Goal: Answer question/provide support: Share knowledge or assist other users

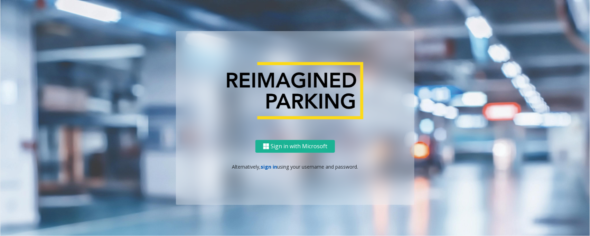
click at [268, 163] on link "sign in" at bounding box center [269, 166] width 17 height 7
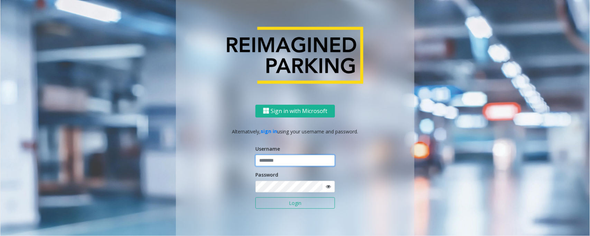
type input "*****"
click at [255, 197] on button "Login" at bounding box center [294, 203] width 79 height 12
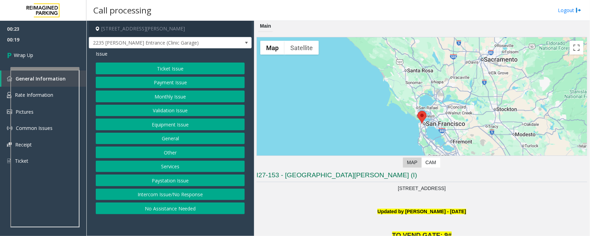
click at [168, 199] on button "Intercom Issue/No Response" at bounding box center [170, 195] width 149 height 12
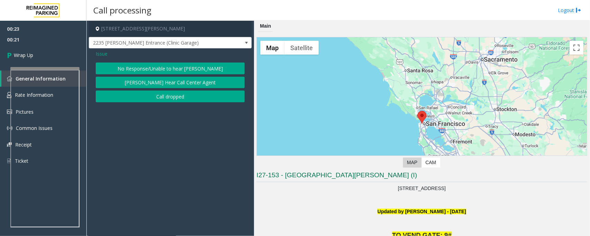
click at [97, 55] on span "Issue" at bounding box center [102, 53] width 12 height 7
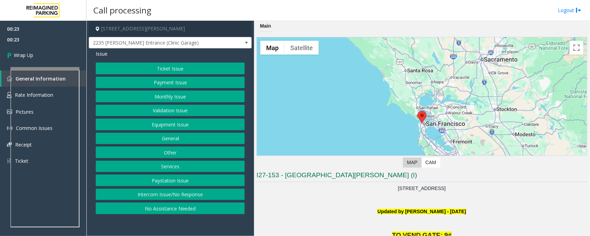
click at [152, 196] on button "Intercom Issue/No Response" at bounding box center [170, 195] width 149 height 12
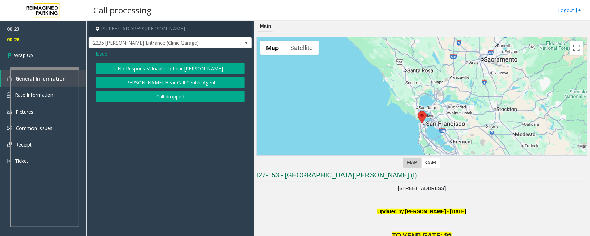
click at [137, 68] on button "No Response/Unable to hear [PERSON_NAME]" at bounding box center [170, 69] width 149 height 12
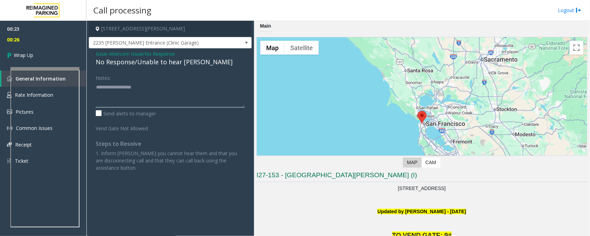
click at [117, 94] on textarea at bounding box center [170, 95] width 149 height 26
click at [137, 99] on textarea at bounding box center [170, 95] width 149 height 26
click at [123, 54] on span "Intercom Issue/No Response" at bounding box center [142, 53] width 66 height 7
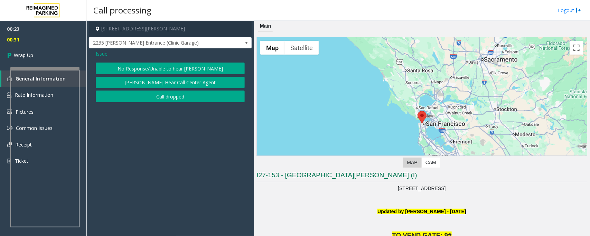
click at [138, 67] on button "No Response/Unable to hear [PERSON_NAME]" at bounding box center [170, 69] width 149 height 12
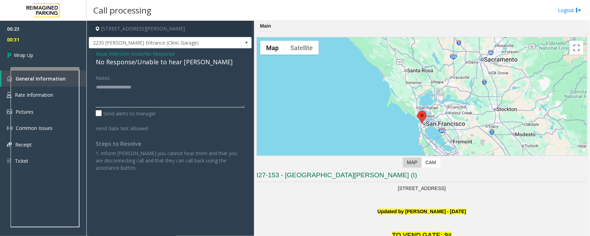
click at [124, 93] on textarea at bounding box center [170, 95] width 149 height 26
type textarea "**********"
click at [26, 55] on span "Wrap Up" at bounding box center [23, 54] width 19 height 7
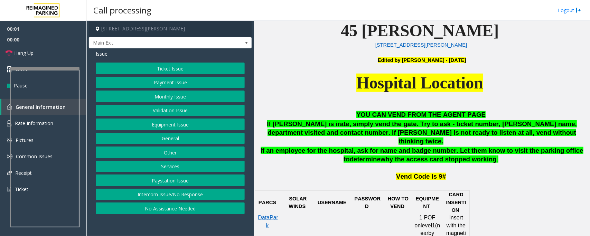
scroll to position [259, 0]
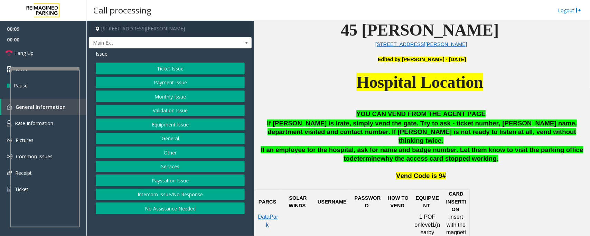
click at [178, 94] on button "Monthly Issue" at bounding box center [170, 97] width 149 height 12
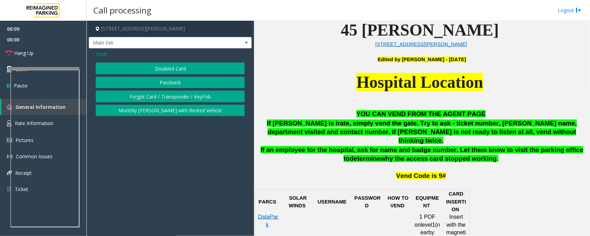
click at [177, 68] on button "Disabled Card" at bounding box center [170, 69] width 149 height 12
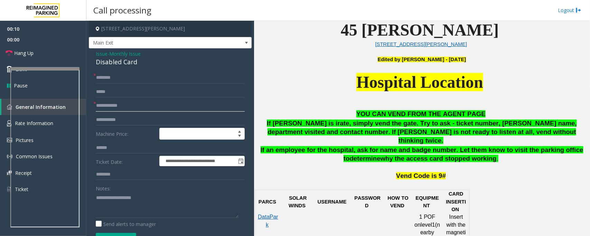
click at [121, 106] on input "text" at bounding box center [170, 106] width 149 height 12
type textarea "**********"
click at [105, 108] on input "text" at bounding box center [170, 106] width 149 height 12
type input "**********"
click at [113, 77] on input "text" at bounding box center [170, 78] width 149 height 12
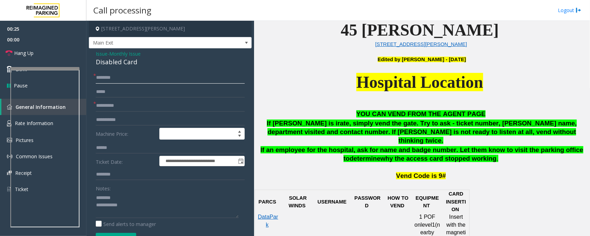
click at [116, 78] on input "text" at bounding box center [170, 78] width 149 height 12
click at [122, 77] on input "********" at bounding box center [170, 78] width 149 height 12
type input "********"
click at [121, 64] on div "Disabled Card" at bounding box center [170, 61] width 149 height 9
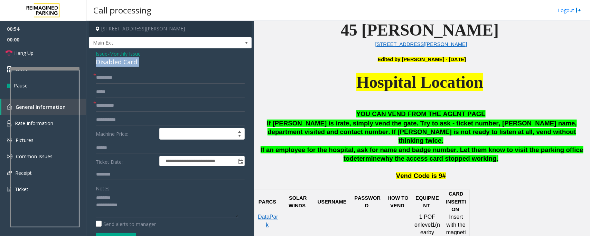
click at [121, 64] on div "Disabled Card" at bounding box center [170, 61] width 149 height 9
type textarea "**********"
click at [130, 81] on input "********" at bounding box center [170, 78] width 149 height 12
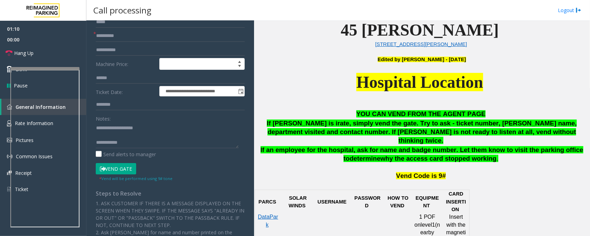
scroll to position [86, 0]
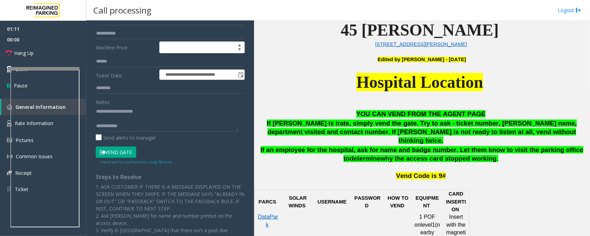
type input "**********"
click at [119, 155] on button "Vend Gate" at bounding box center [116, 152] width 40 height 12
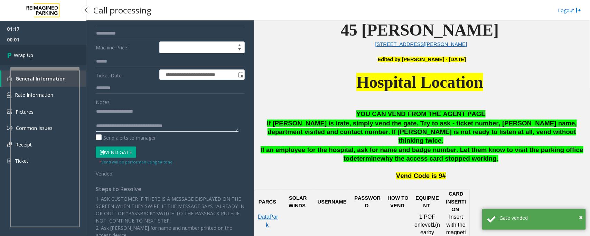
type textarea "**********"
click at [28, 49] on link "Wrap Up" at bounding box center [43, 55] width 86 height 20
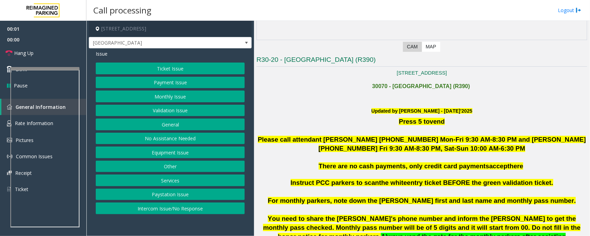
scroll to position [130, 0]
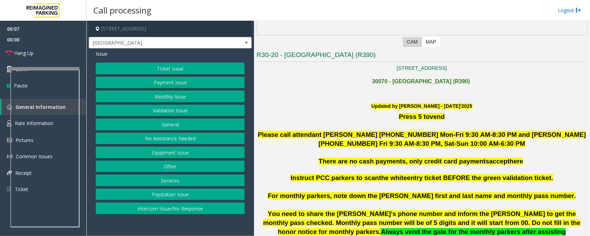
click at [180, 212] on button "Intercom Issue/No Response" at bounding box center [170, 208] width 149 height 12
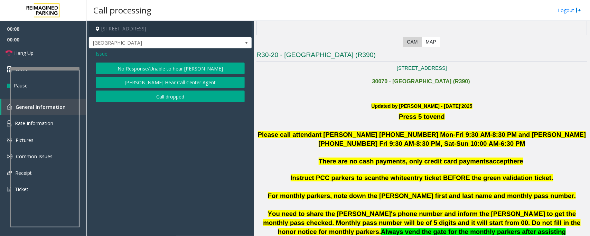
click at [151, 70] on button "No Response/Unable to hear [PERSON_NAME]" at bounding box center [170, 69] width 149 height 12
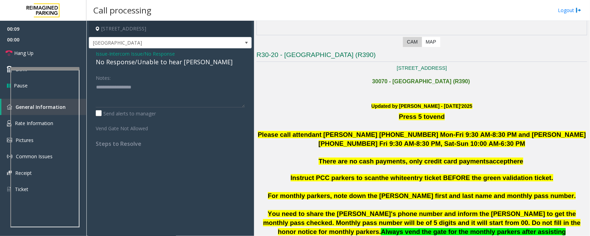
click at [151, 61] on div "No Response/Unable to hear [PERSON_NAME]" at bounding box center [170, 61] width 149 height 9
type textarea "**********"
click at [73, 50] on link "Hang Up" at bounding box center [43, 53] width 86 height 16
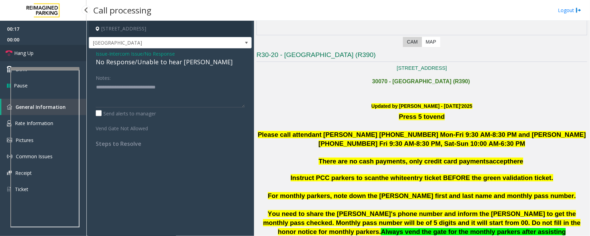
click at [73, 50] on link "Hang Up" at bounding box center [43, 53] width 86 height 16
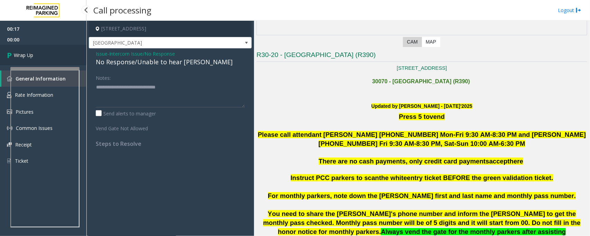
click at [73, 50] on link "Wrap Up" at bounding box center [43, 55] width 86 height 20
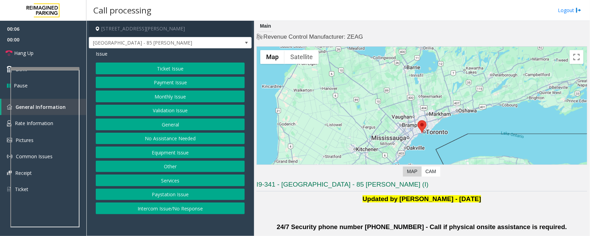
click at [168, 111] on button "Validation Issue" at bounding box center [170, 111] width 149 height 12
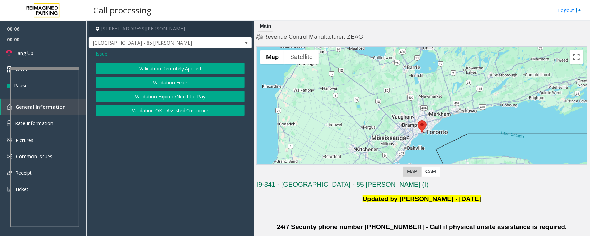
click at [175, 82] on button "Validation Error" at bounding box center [170, 83] width 149 height 12
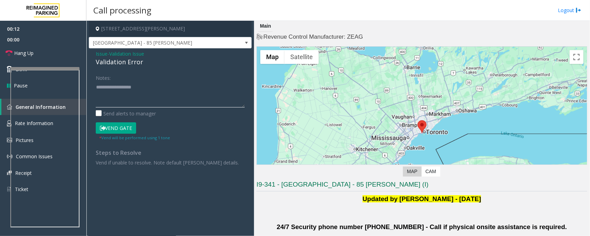
click at [144, 99] on textarea at bounding box center [170, 95] width 149 height 26
paste textarea "**********"
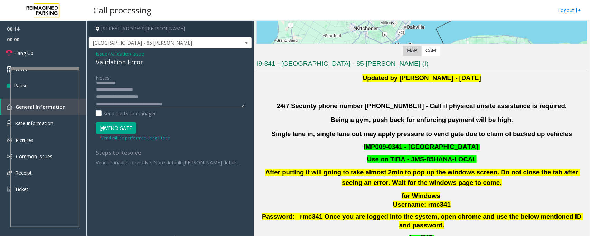
scroll to position [173, 0]
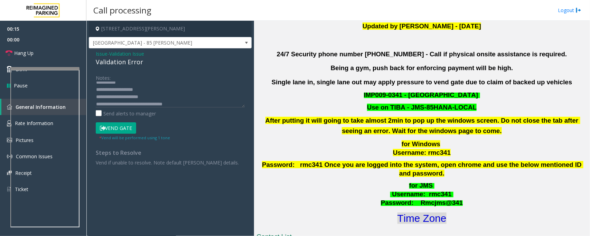
click at [425, 212] on font "Time Zone" at bounding box center [421, 217] width 49 height 11
drag, startPoint x: 125, startPoint y: 87, endPoint x: 144, endPoint y: 98, distance: 22.3
click at [144, 98] on textarea at bounding box center [170, 95] width 149 height 26
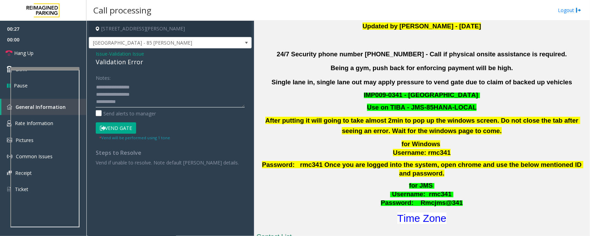
click at [129, 101] on textarea at bounding box center [170, 95] width 149 height 26
click at [122, 128] on button "Vend Gate" at bounding box center [116, 128] width 40 height 12
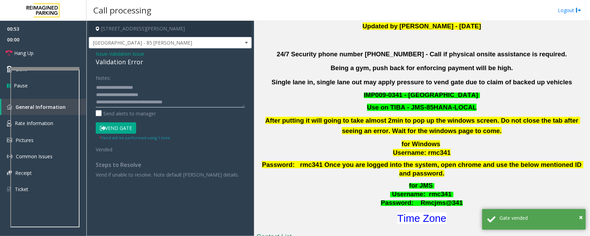
click at [136, 86] on textarea at bounding box center [170, 95] width 149 height 26
type textarea "**********"
click at [51, 54] on link "Hang Up" at bounding box center [43, 53] width 86 height 16
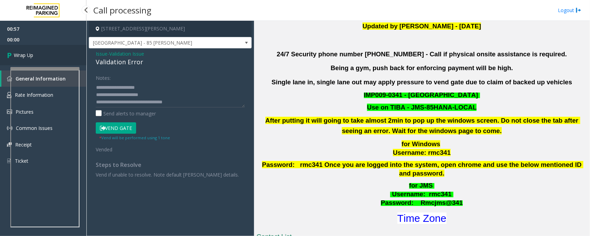
click at [51, 54] on link "Wrap Up" at bounding box center [43, 55] width 86 height 20
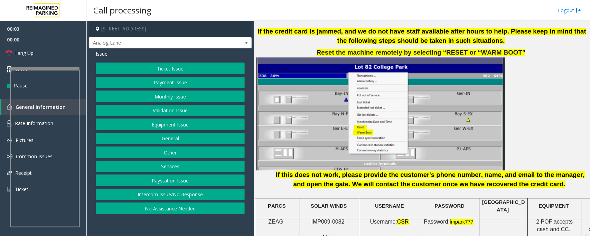
scroll to position [864, 0]
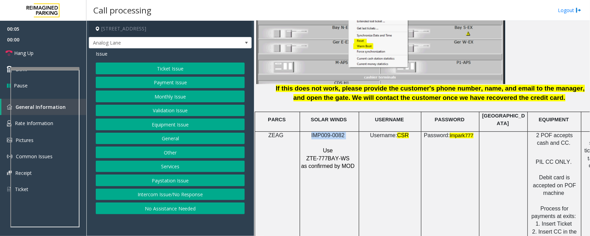
drag, startPoint x: 311, startPoint y: 131, endPoint x: 346, endPoint y: 128, distance: 35.0
click at [346, 132] on p "IMP009-0082" at bounding box center [329, 136] width 56 height 8
copy p "IMP009-0082"
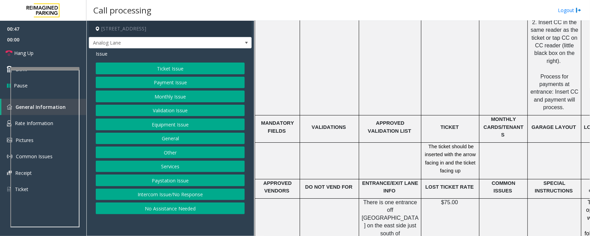
scroll to position [1080, 0]
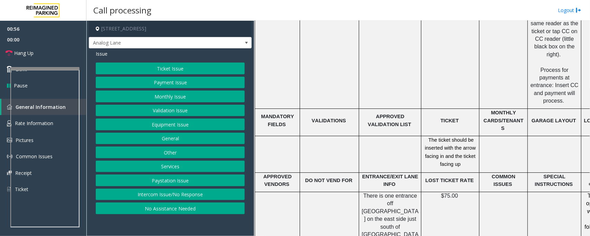
click at [165, 70] on button "Ticket Issue" at bounding box center [170, 69] width 149 height 12
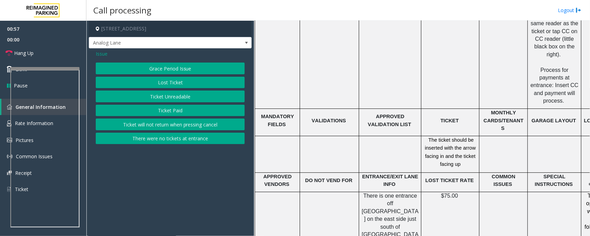
click at [162, 99] on button "Ticket Unreadable" at bounding box center [170, 97] width 149 height 12
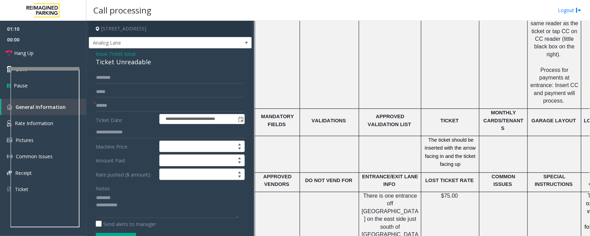
click at [112, 60] on div "Ticket Unreadable" at bounding box center [170, 61] width 149 height 9
click at [108, 207] on textarea at bounding box center [167, 205] width 143 height 26
click at [132, 210] on textarea at bounding box center [167, 205] width 143 height 26
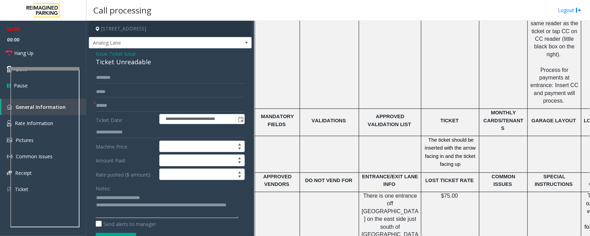
type textarea "**********"
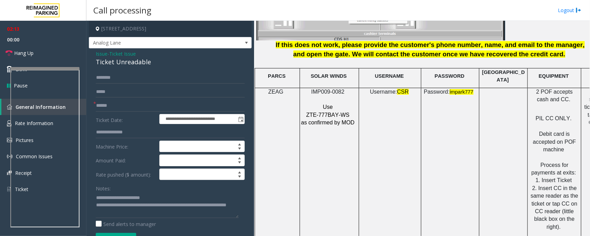
scroll to position [907, 0]
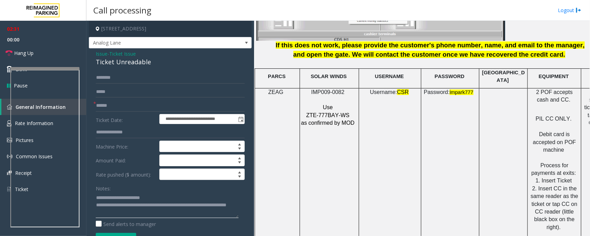
click at [157, 214] on textarea at bounding box center [167, 205] width 143 height 26
click at [109, 104] on input "text" at bounding box center [170, 106] width 149 height 12
type input "********"
drag, startPoint x: 97, startPoint y: 212, endPoint x: 165, endPoint y: 211, distance: 68.1
click at [165, 211] on textarea at bounding box center [167, 205] width 143 height 26
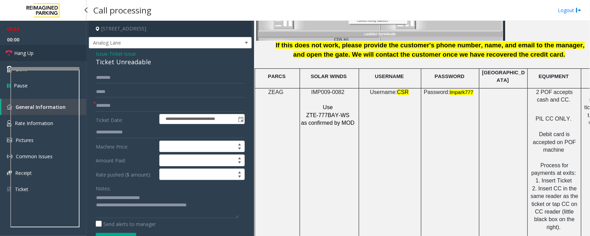
click at [52, 55] on link "Hang Up" at bounding box center [43, 53] width 86 height 16
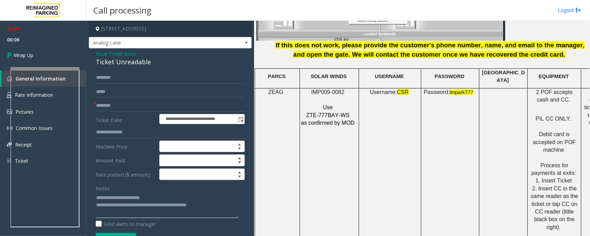
click at [236, 205] on textarea at bounding box center [167, 205] width 143 height 26
paste textarea "**********"
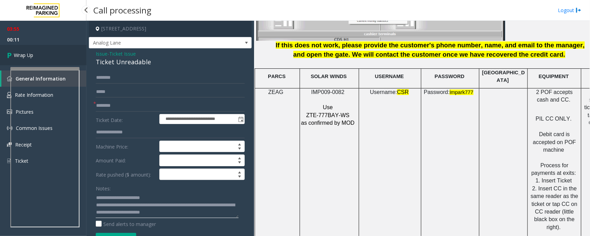
type textarea "**********"
click at [42, 58] on link "Wrap Up" at bounding box center [43, 55] width 86 height 20
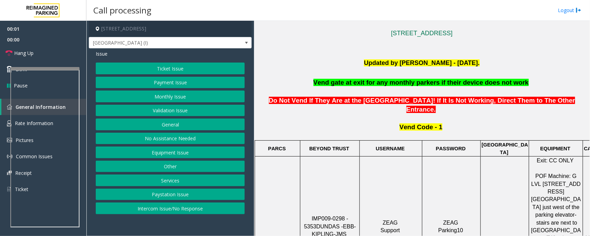
scroll to position [259, 0]
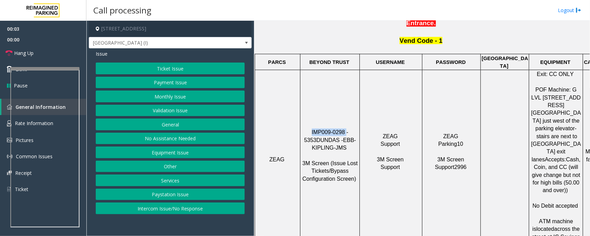
drag, startPoint x: 306, startPoint y: 105, endPoint x: 336, endPoint y: 104, distance: 30.4
click at [337, 129] on p "IMP009-0298 - 5353 DUNDAS - EBB-KIPLING-JMS 3M Screen (Issue Lost Tickets/Bypas…" at bounding box center [330, 160] width 58 height 62
copy span "IMP009-0298"
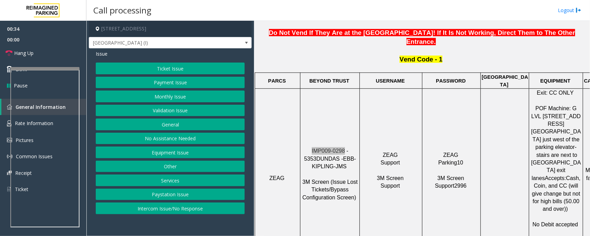
scroll to position [216, 0]
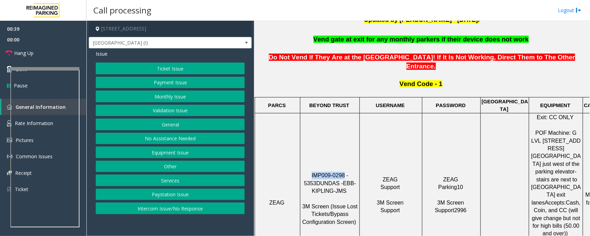
click at [192, 70] on button "Ticket Issue" at bounding box center [170, 69] width 149 height 12
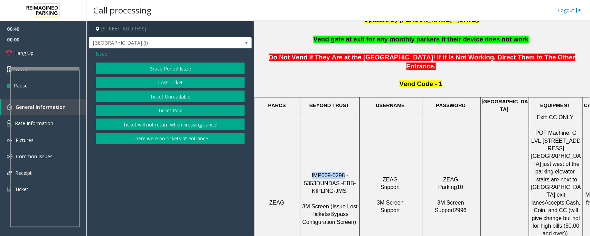
click at [173, 97] on button "Ticket Unreadable" at bounding box center [170, 97] width 149 height 12
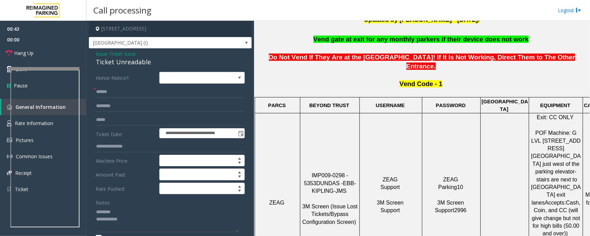
click at [113, 60] on div "Ticket Unreadable" at bounding box center [170, 61] width 149 height 9
click at [135, 224] on textarea at bounding box center [167, 219] width 143 height 26
click at [126, 220] on textarea at bounding box center [167, 219] width 143 height 26
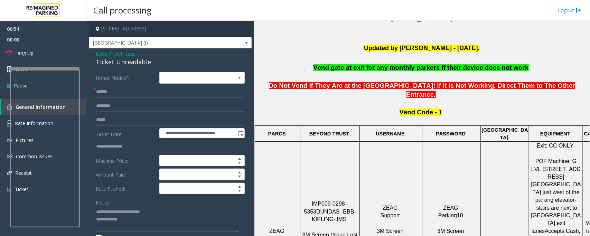
scroll to position [173, 0]
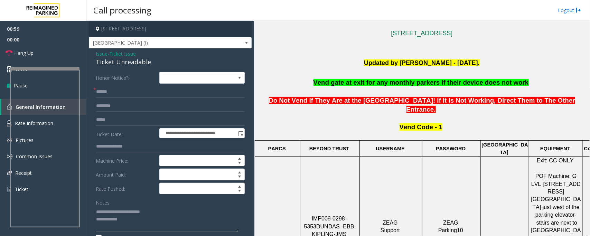
click at [129, 222] on textarea at bounding box center [167, 219] width 143 height 26
click at [138, 224] on textarea at bounding box center [167, 219] width 143 height 26
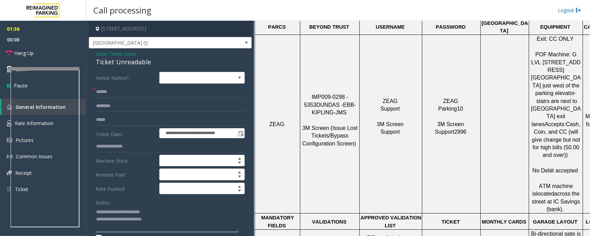
scroll to position [302, 0]
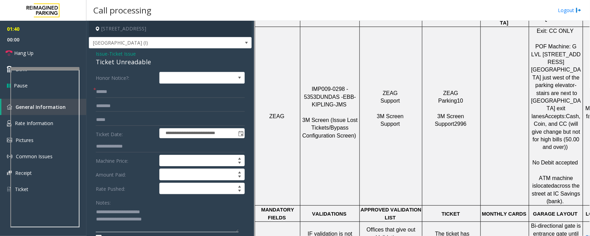
type textarea "**********"
drag, startPoint x: 123, startPoint y: 220, endPoint x: 163, endPoint y: 219, distance: 40.1
click at [163, 219] on textarea at bounding box center [167, 219] width 143 height 26
drag, startPoint x: 40, startPoint y: 52, endPoint x: 59, endPoint y: 66, distance: 24.0
click at [40, 53] on link "Hang Up" at bounding box center [43, 53] width 86 height 16
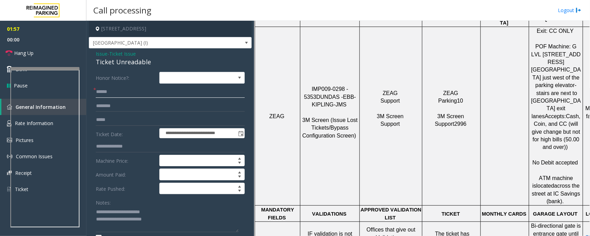
click at [111, 91] on input "text" at bounding box center [170, 92] width 149 height 12
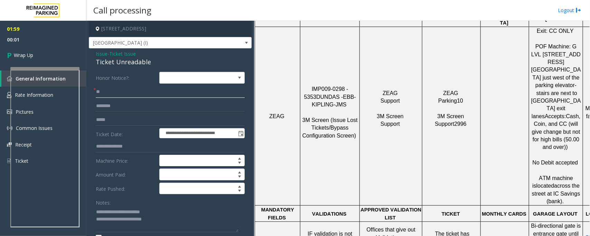
type input "**"
drag, startPoint x: 124, startPoint y: 220, endPoint x: 185, endPoint y: 221, distance: 61.2
click at [185, 221] on textarea at bounding box center [167, 219] width 143 height 26
paste textarea "**********"
type textarea "**********"
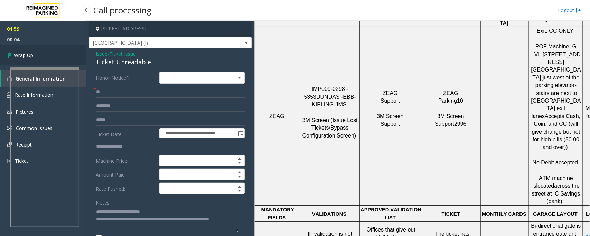
click at [48, 53] on link "Wrap Up" at bounding box center [43, 55] width 86 height 20
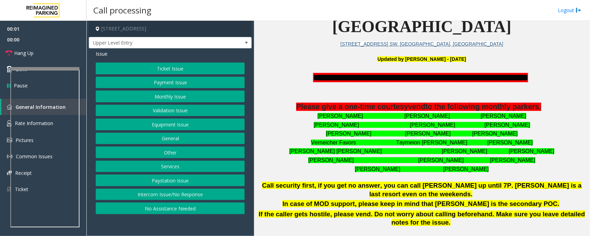
scroll to position [216, 0]
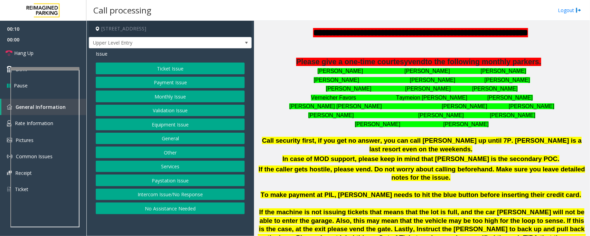
click at [167, 197] on button "Intercom Issue/No Response" at bounding box center [170, 195] width 149 height 12
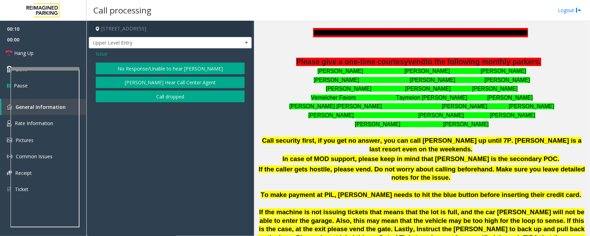
click at [155, 70] on button "No Response/Unable to hear [PERSON_NAME]" at bounding box center [170, 69] width 149 height 12
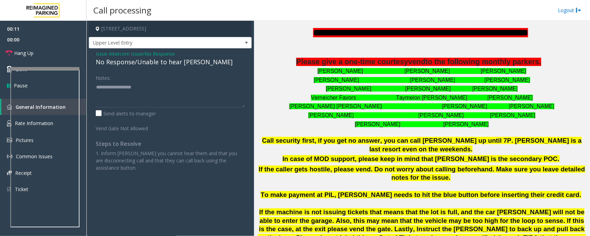
click at [157, 63] on div "No Response/Unable to hear [PERSON_NAME]" at bounding box center [170, 61] width 149 height 9
type textarea "**********"
click at [68, 56] on link "Hang Up" at bounding box center [43, 53] width 86 height 16
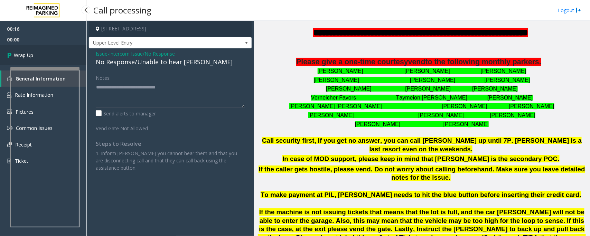
click at [68, 56] on link "Wrap Up" at bounding box center [43, 55] width 86 height 20
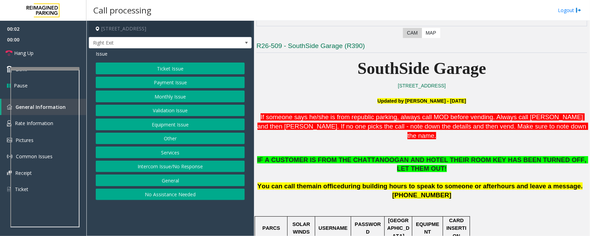
scroll to position [173, 0]
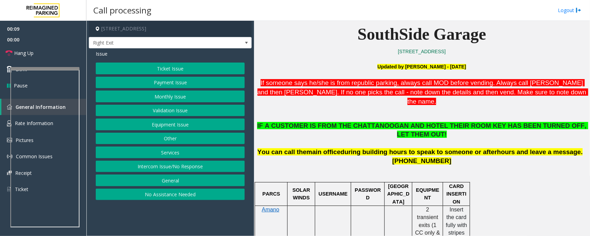
click at [177, 153] on button "Services" at bounding box center [170, 152] width 149 height 12
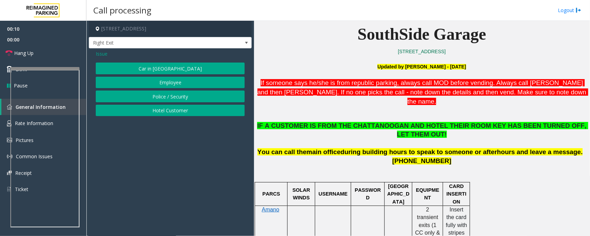
click at [174, 112] on button "Hotel Customer" at bounding box center [170, 111] width 149 height 12
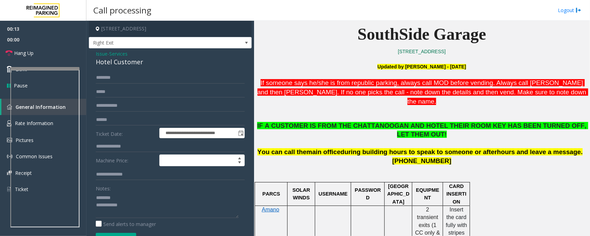
click at [114, 62] on div "Hotel Customer" at bounding box center [170, 61] width 149 height 9
type textarea "**********"
click at [124, 118] on input "text" at bounding box center [170, 120] width 149 height 12
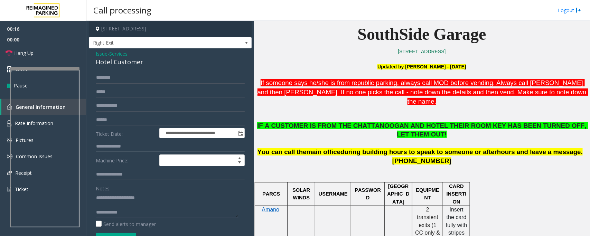
click at [116, 146] on input "text" at bounding box center [170, 147] width 149 height 12
type input "***"
click at [116, 204] on textarea at bounding box center [167, 205] width 143 height 26
click at [192, 204] on textarea at bounding box center [167, 205] width 143 height 26
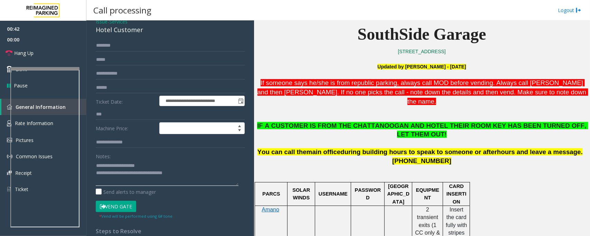
scroll to position [113, 0]
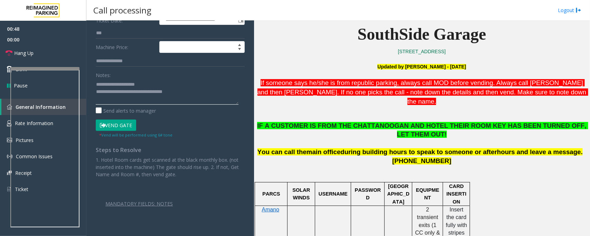
type textarea "**********"
click at [123, 128] on button "Vend Gate" at bounding box center [116, 126] width 40 height 12
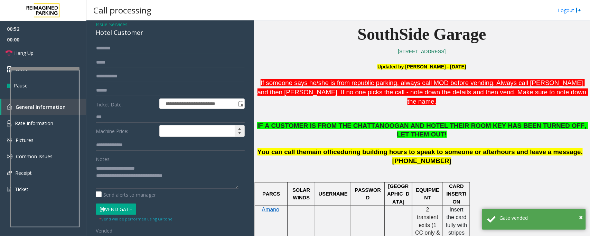
scroll to position [43, 0]
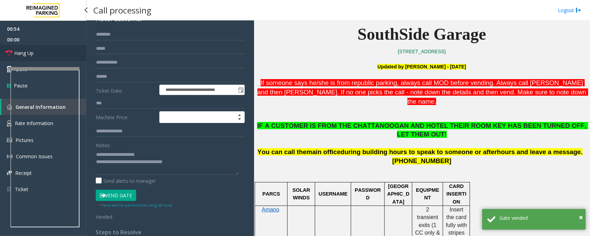
click at [47, 55] on link "Hang Up" at bounding box center [43, 53] width 86 height 16
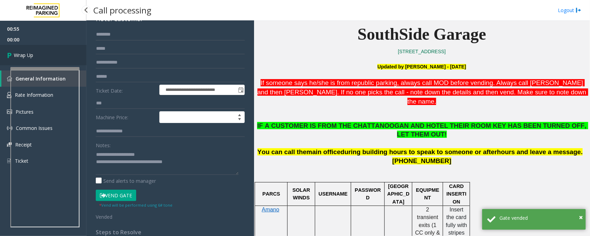
click at [47, 55] on link "Wrap Up" at bounding box center [43, 55] width 86 height 20
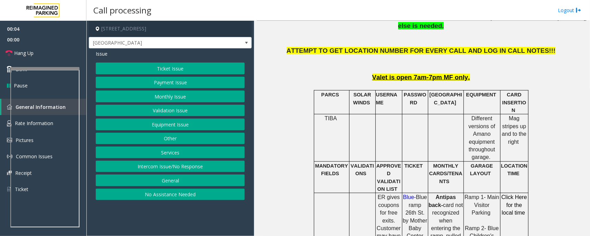
scroll to position [302, 0]
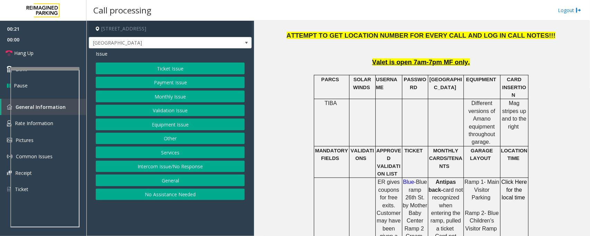
click at [168, 126] on button "Equipment Issue" at bounding box center [170, 125] width 149 height 12
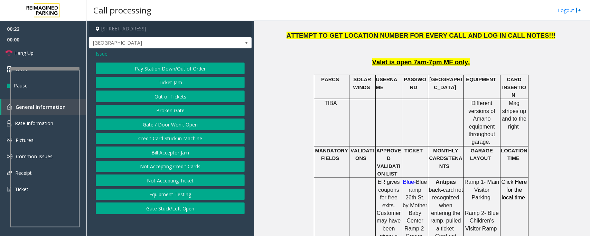
click at [168, 126] on button "Gate / Door Won't Open" at bounding box center [170, 125] width 149 height 12
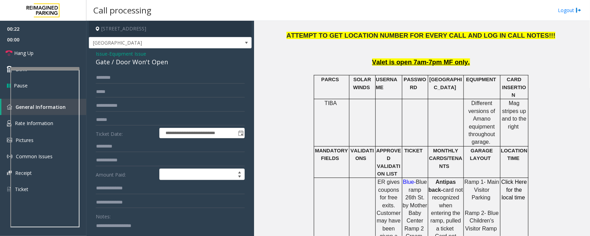
click at [129, 222] on textarea at bounding box center [167, 233] width 143 height 26
paste textarea "**********"
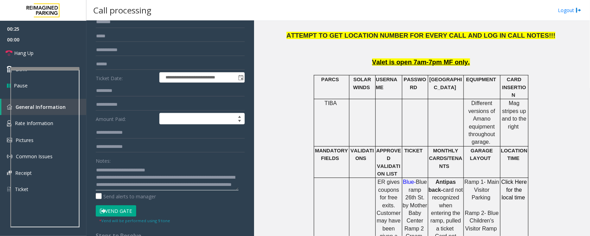
scroll to position [163, 0]
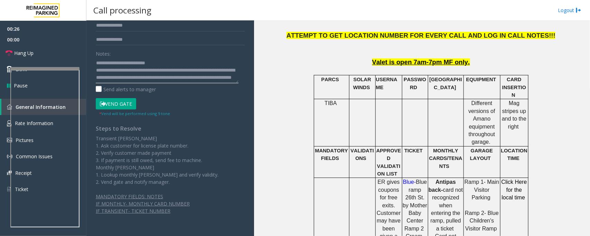
type textarea "**********"
click at [124, 102] on button "Vend Gate" at bounding box center [116, 104] width 40 height 12
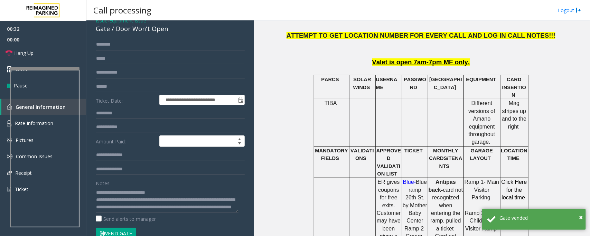
scroll to position [0, 0]
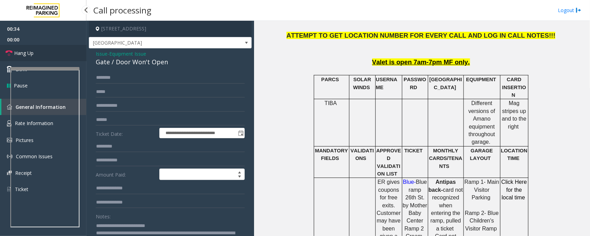
click at [46, 52] on link "Hang Up" at bounding box center [43, 53] width 86 height 16
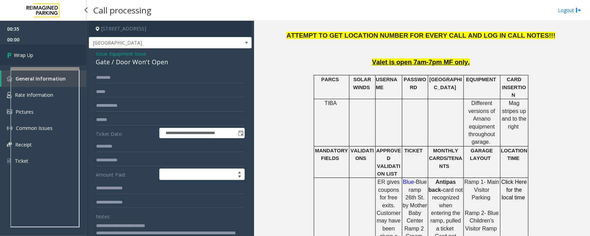
click at [46, 52] on link "Wrap Up" at bounding box center [43, 55] width 86 height 20
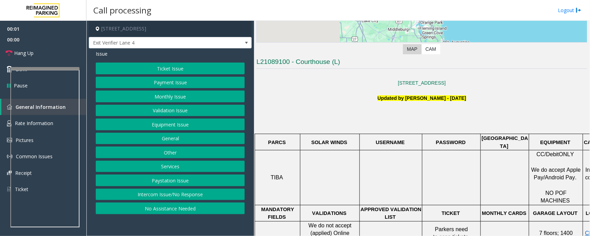
scroll to position [173, 0]
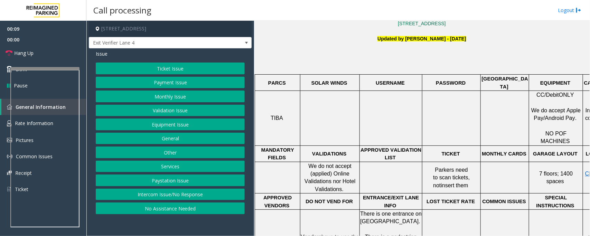
click at [187, 196] on button "Intercom Issue/No Response" at bounding box center [170, 195] width 149 height 12
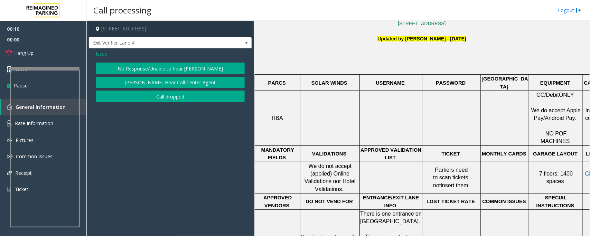
click at [166, 66] on button "No Response/Unable to hear [PERSON_NAME]" at bounding box center [170, 69] width 149 height 12
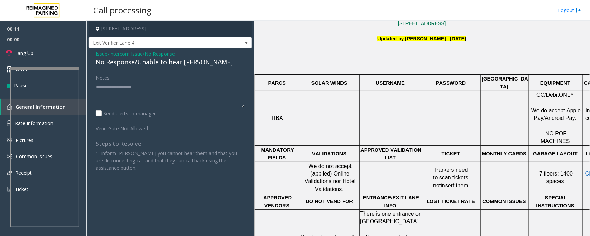
click at [163, 64] on div "No Response/Unable to hear [PERSON_NAME]" at bounding box center [170, 61] width 149 height 9
type textarea "**********"
click at [46, 48] on link "Hang Up" at bounding box center [43, 53] width 86 height 16
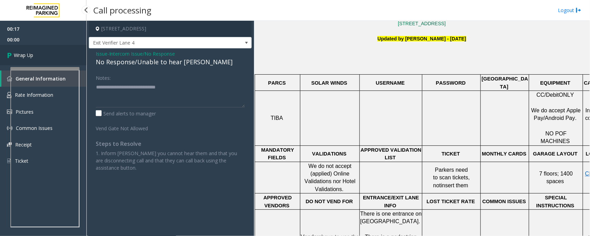
click at [46, 49] on link "Wrap Up" at bounding box center [43, 55] width 86 height 20
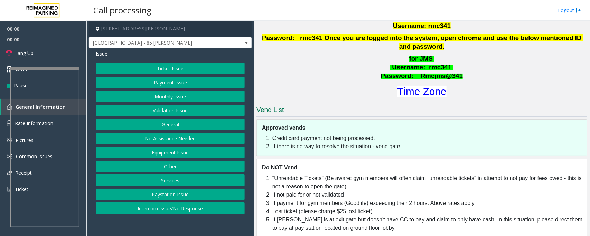
scroll to position [300, 0]
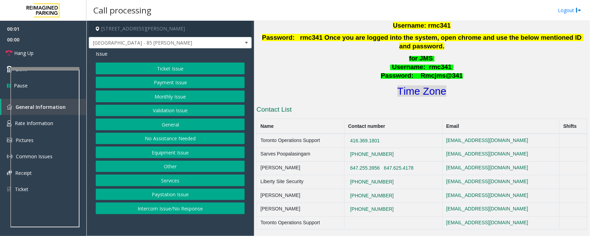
click at [400, 85] on font "Time Zone" at bounding box center [421, 90] width 49 height 11
click at [170, 109] on button "Validation Issue" at bounding box center [170, 111] width 149 height 12
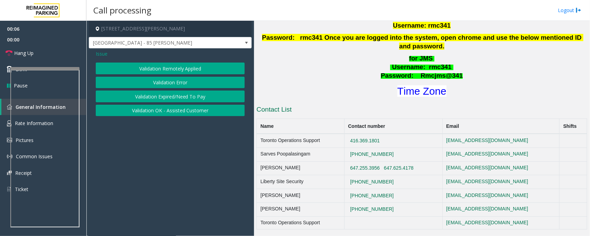
click at [172, 83] on button "Validation Error" at bounding box center [170, 83] width 149 height 12
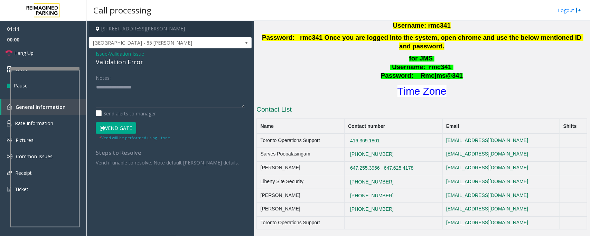
click at [113, 125] on button "Vend Gate" at bounding box center [116, 128] width 40 height 12
click at [117, 99] on textarea at bounding box center [170, 95] width 149 height 26
paste textarea "**********"
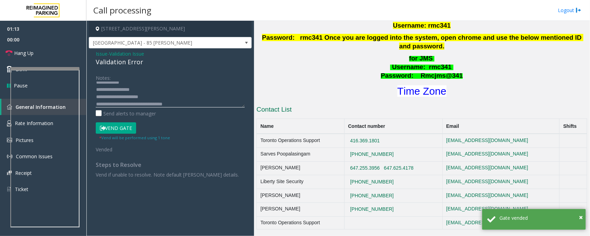
click at [145, 89] on textarea at bounding box center [170, 95] width 149 height 26
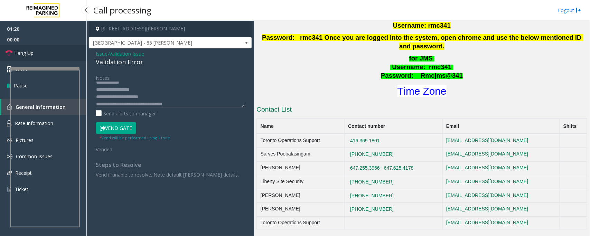
click at [44, 51] on link "Hang Up" at bounding box center [43, 53] width 86 height 16
click at [146, 89] on textarea at bounding box center [170, 95] width 149 height 26
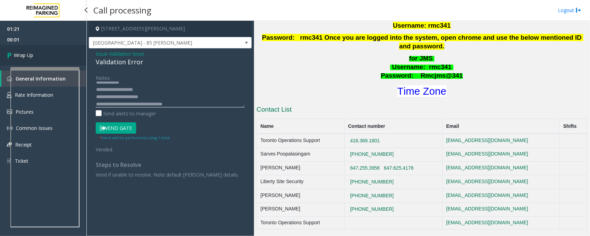
type textarea "**********"
click at [43, 64] on link "Wrap Up" at bounding box center [43, 55] width 86 height 20
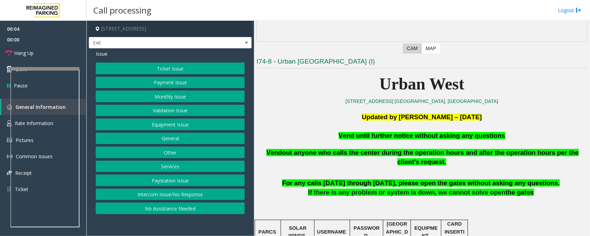
scroll to position [130, 0]
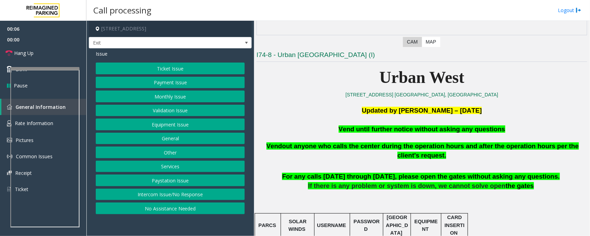
click at [162, 129] on button "Equipment Issue" at bounding box center [170, 125] width 149 height 12
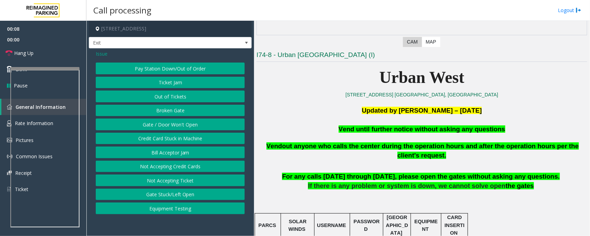
click at [162, 129] on button "Gate / Door Won't Open" at bounding box center [170, 125] width 149 height 12
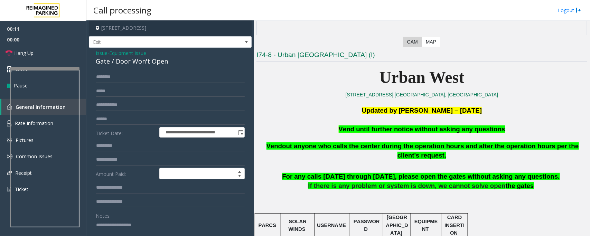
scroll to position [0, 0]
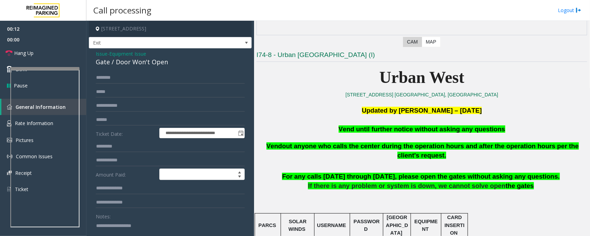
click at [123, 54] on span "Equipment Issue" at bounding box center [127, 53] width 37 height 7
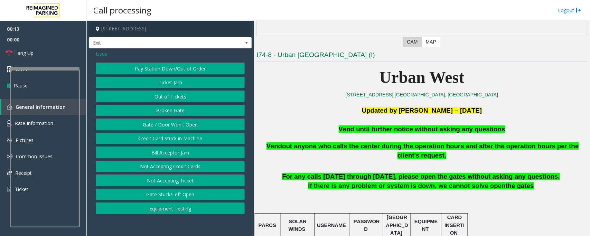
click at [104, 54] on span "Issue" at bounding box center [102, 53] width 12 height 7
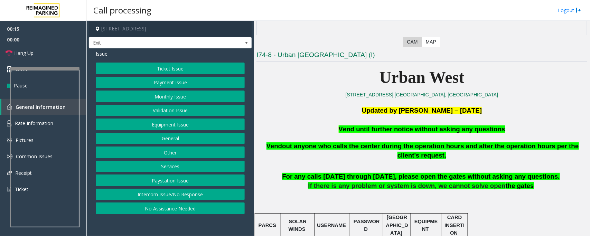
click at [171, 170] on button "Services" at bounding box center [170, 167] width 149 height 12
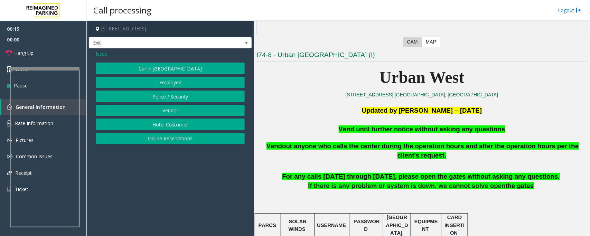
click at [161, 142] on button "Online Reservations" at bounding box center [170, 139] width 149 height 12
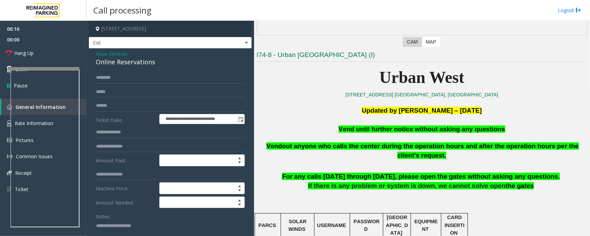
click at [125, 54] on span "Services" at bounding box center [118, 53] width 18 height 7
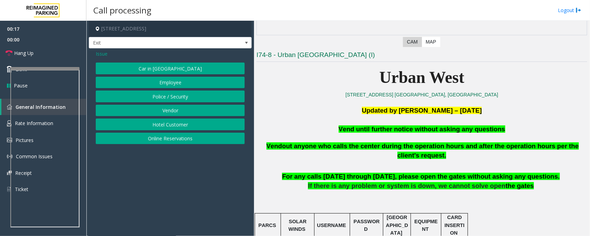
click at [170, 123] on button "Hotel Customer" at bounding box center [170, 125] width 149 height 12
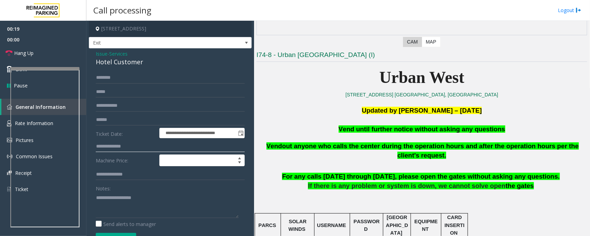
click at [112, 147] on input "text" at bounding box center [170, 147] width 149 height 12
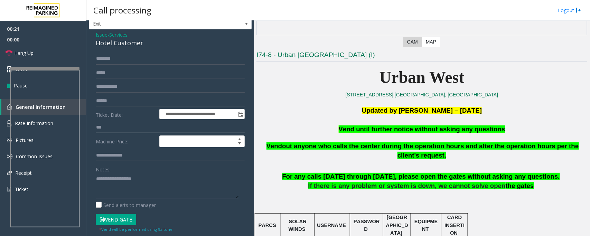
scroll to position [48, 0]
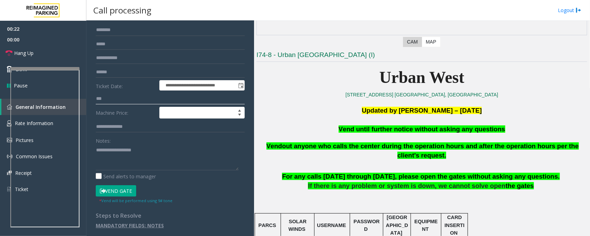
type input "***"
click at [113, 194] on button "Vend Gate" at bounding box center [116, 191] width 40 height 12
click at [370, 129] on span "Vend until further notice without asking any questions" at bounding box center [422, 128] width 167 height 7
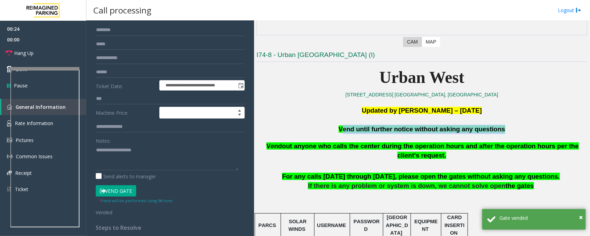
click at [370, 129] on span "Vend until further notice without asking any questions" at bounding box center [422, 128] width 167 height 7
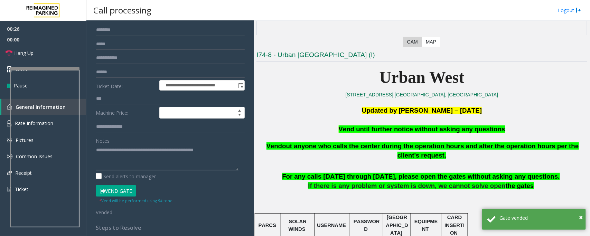
scroll to position [0, 0]
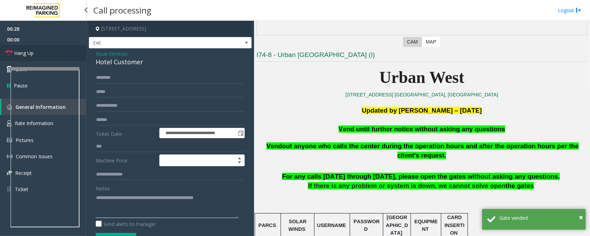
type textarea "**********"
click at [37, 53] on link "Hang Up" at bounding box center [43, 53] width 86 height 16
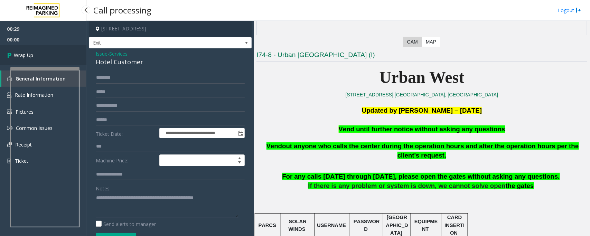
click at [37, 53] on link "Wrap Up" at bounding box center [43, 55] width 86 height 20
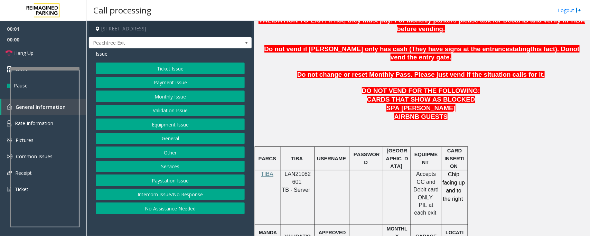
scroll to position [302, 0]
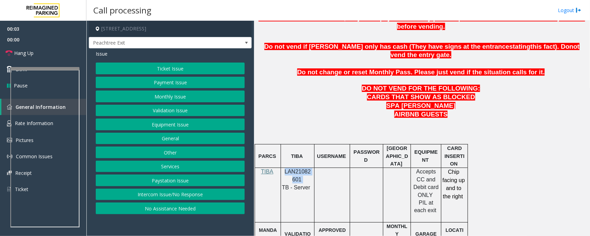
drag, startPoint x: 284, startPoint y: 154, endPoint x: 301, endPoint y: 161, distance: 18.6
click at [301, 168] on p "LAN21082601" at bounding box center [297, 176] width 28 height 16
copy p "LAN21082601"
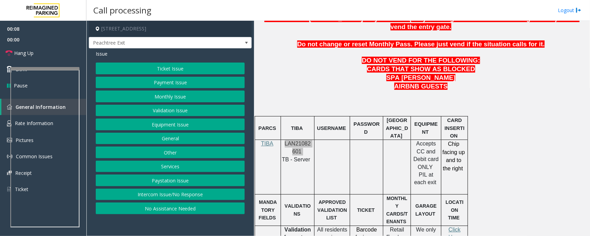
scroll to position [346, 0]
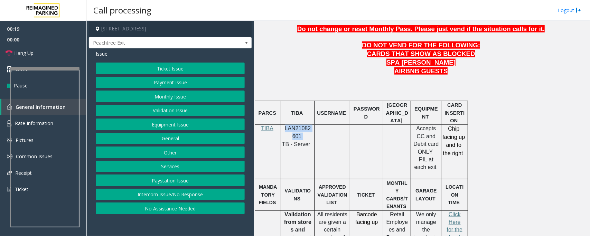
click at [200, 83] on button "Payment Issue" at bounding box center [170, 83] width 149 height 12
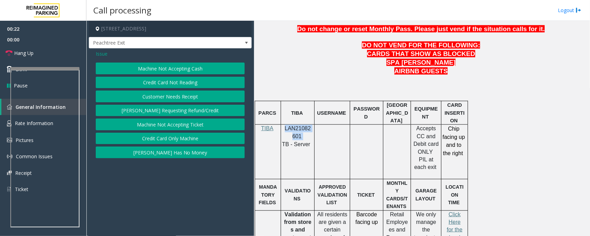
click at [183, 83] on button "Credit Card Not Reading" at bounding box center [170, 83] width 149 height 12
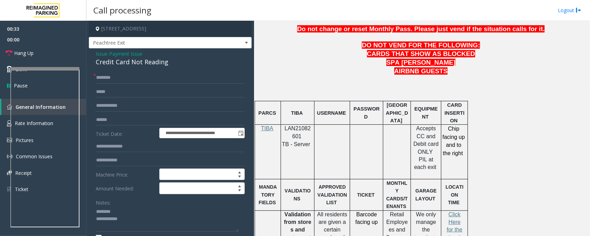
click at [116, 63] on div "Credit Card Not Reading" at bounding box center [170, 61] width 149 height 9
click at [155, 227] on textarea at bounding box center [167, 219] width 143 height 26
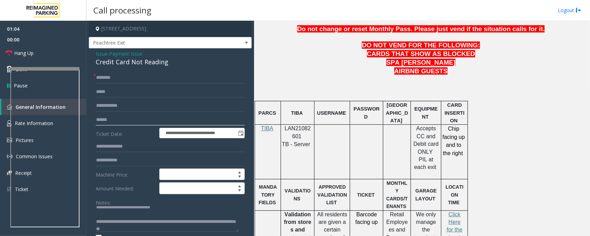
click at [117, 119] on input "text" at bounding box center [170, 120] width 149 height 12
click at [178, 231] on textarea at bounding box center [167, 219] width 143 height 26
paste textarea "**********"
type textarea "**********"
click at [107, 118] on input "text" at bounding box center [170, 120] width 149 height 12
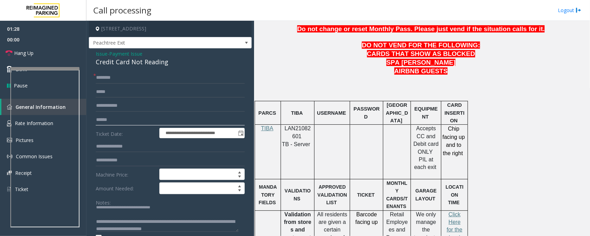
click at [110, 120] on input "******" at bounding box center [170, 120] width 149 height 12
type input "*******"
click at [119, 81] on input "text" at bounding box center [170, 78] width 149 height 12
click at [110, 213] on textarea at bounding box center [167, 219] width 143 height 26
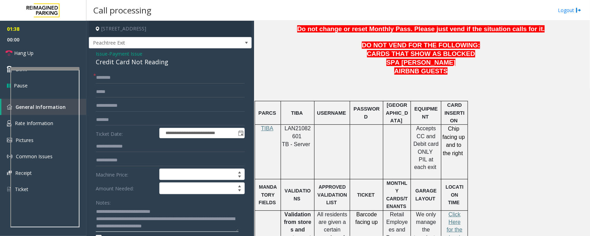
type textarea "**********"
click at [130, 78] on input "text" at bounding box center [170, 78] width 149 height 12
type input "**"
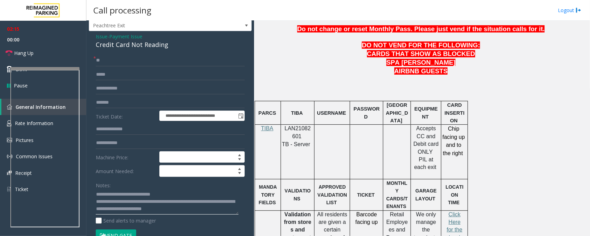
scroll to position [18, 0]
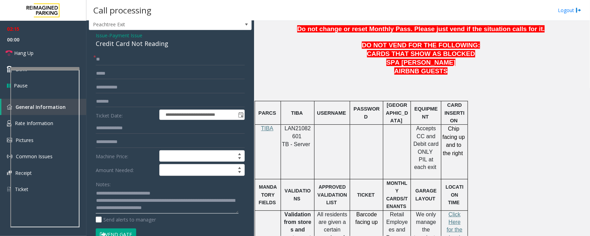
drag, startPoint x: 182, startPoint y: 227, endPoint x: 216, endPoint y: 211, distance: 37.1
click at [216, 211] on textarea at bounding box center [167, 201] width 143 height 26
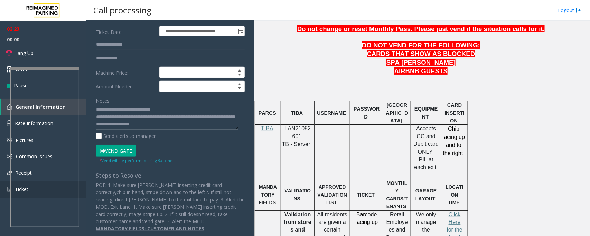
scroll to position [105, 0]
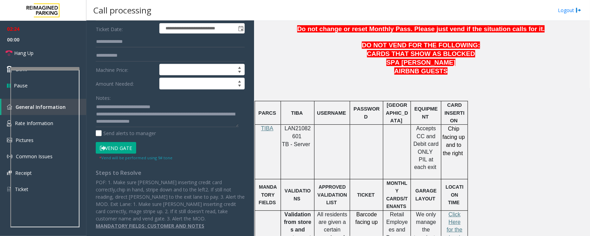
drag, startPoint x: 106, startPoint y: 149, endPoint x: 127, endPoint y: 149, distance: 20.7
click at [106, 149] on button "Vend Gate" at bounding box center [116, 148] width 40 height 12
click at [203, 124] on textarea at bounding box center [167, 115] width 143 height 26
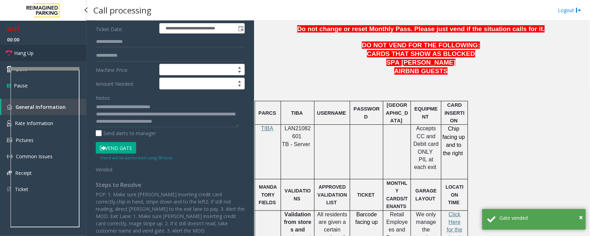
click at [57, 49] on link "Hang Up" at bounding box center [43, 53] width 86 height 16
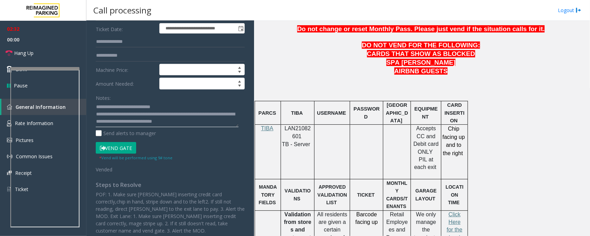
click at [226, 125] on textarea at bounding box center [167, 115] width 143 height 26
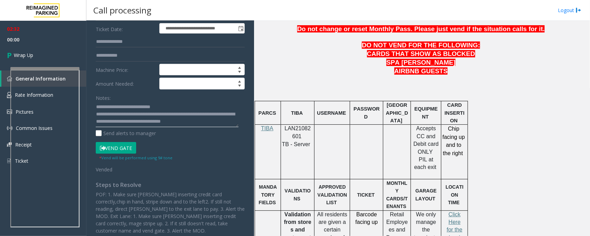
scroll to position [4, 0]
type textarea "**********"
click at [31, 56] on span "Wrap Up" at bounding box center [23, 54] width 19 height 7
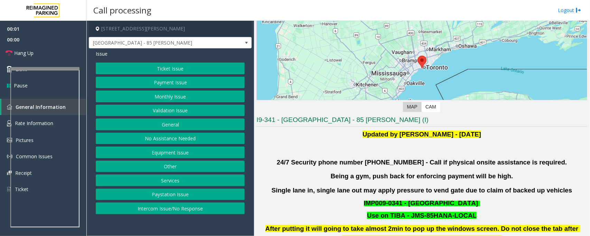
scroll to position [173, 0]
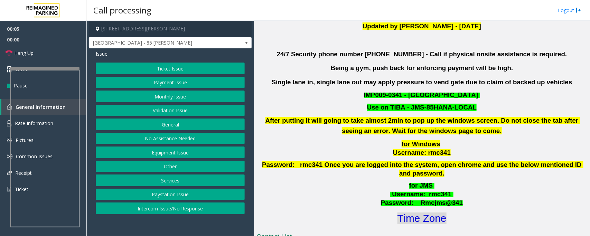
click at [416, 212] on font "Time Zone" at bounding box center [421, 217] width 49 height 11
click at [165, 111] on button "Validation Issue" at bounding box center [170, 111] width 149 height 12
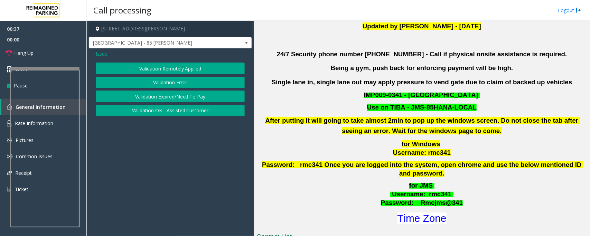
click at [165, 83] on button "Validation Error" at bounding box center [170, 83] width 149 height 12
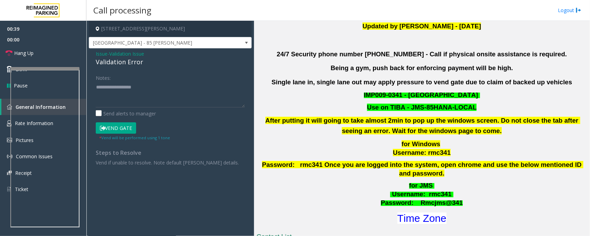
click at [119, 129] on button "Vend Gate" at bounding box center [116, 128] width 40 height 12
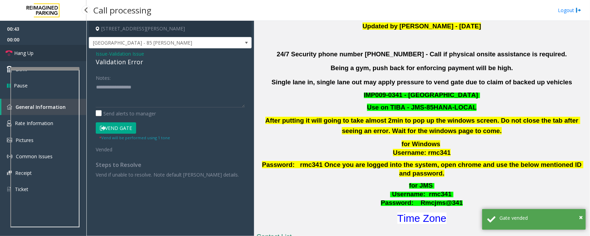
click at [37, 55] on link "Hang Up" at bounding box center [43, 53] width 86 height 16
click at [121, 113] on label "Send alerts to manager" at bounding box center [126, 113] width 60 height 7
click at [122, 101] on textarea at bounding box center [170, 95] width 149 height 26
paste textarea "**********"
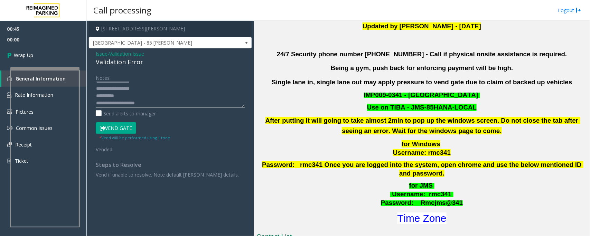
scroll to position [0, 0]
type textarea "**********"
click at [39, 55] on link "Wrap Up" at bounding box center [43, 55] width 86 height 20
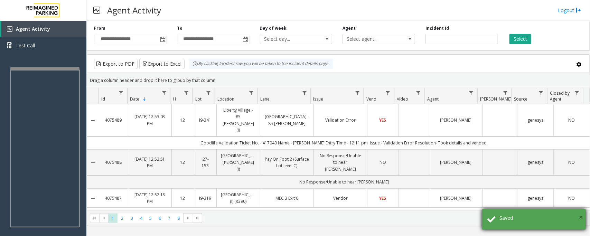
click at [579, 218] on span "×" at bounding box center [581, 216] width 4 height 9
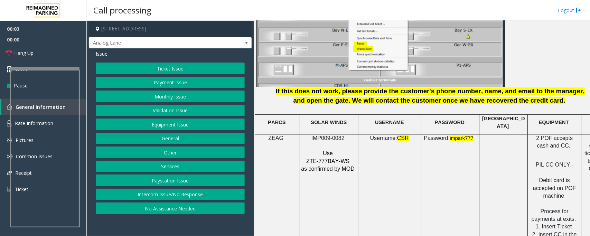
scroll to position [864, 0]
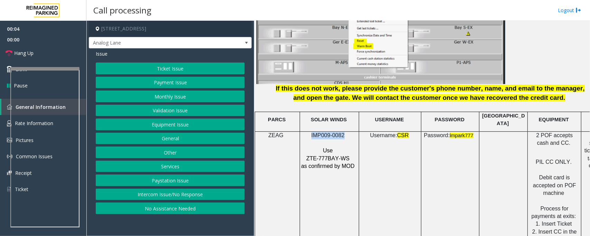
drag, startPoint x: 312, startPoint y: 130, endPoint x: 343, endPoint y: 128, distance: 31.2
click at [343, 132] on p "IMP009-0082" at bounding box center [329, 136] width 56 height 8
copy span "IMP009-0082"
click at [166, 208] on button "No Assistance Needed" at bounding box center [170, 208] width 149 height 12
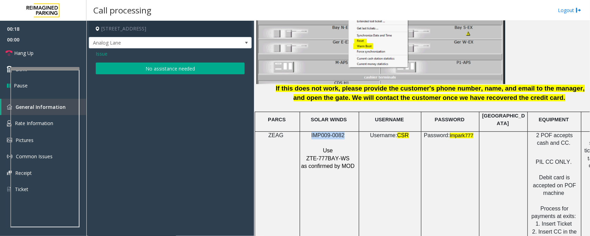
click at [147, 71] on button "No assistance needed" at bounding box center [170, 69] width 149 height 12
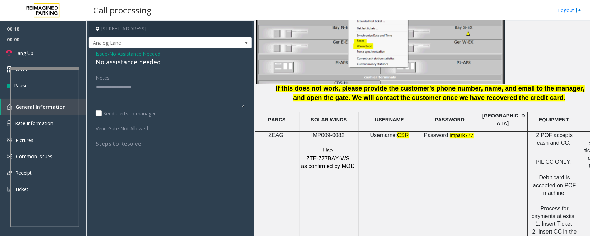
click at [142, 62] on div "No assistance needed" at bounding box center [170, 61] width 149 height 9
type textarea "**********"
click at [62, 54] on link "Hang Up" at bounding box center [43, 53] width 86 height 16
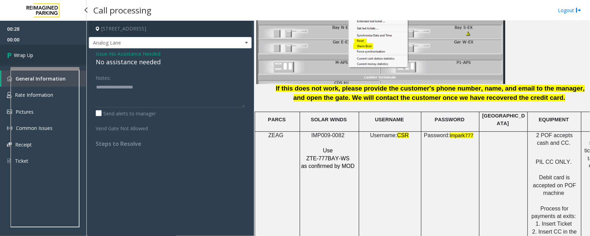
click at [62, 54] on link "Wrap Up" at bounding box center [43, 55] width 86 height 20
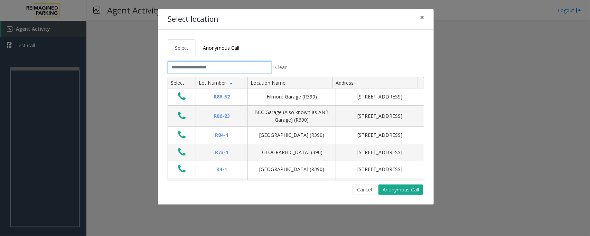
click at [232, 72] on input "text" at bounding box center [220, 68] width 104 height 12
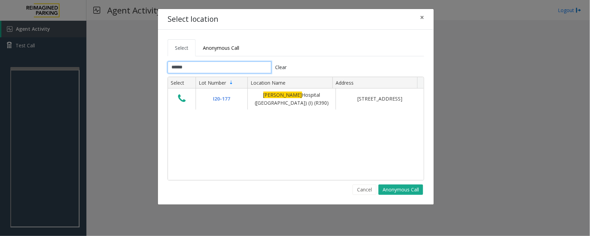
type input "******"
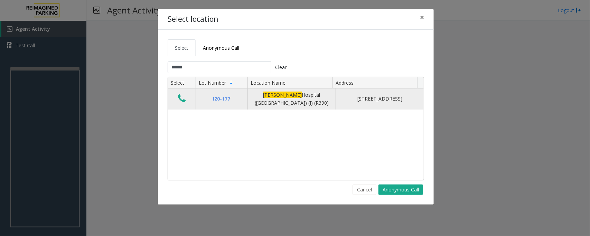
click at [181, 100] on icon "Data table" at bounding box center [182, 99] width 8 height 10
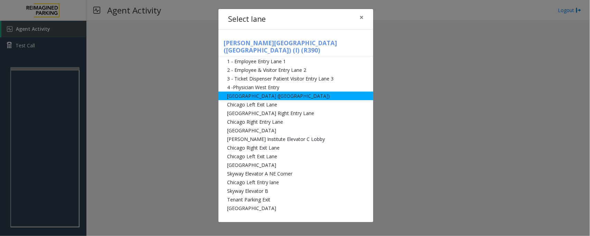
click at [265, 92] on li "[GEOGRAPHIC_DATA] ([GEOGRAPHIC_DATA])" at bounding box center [295, 96] width 155 height 9
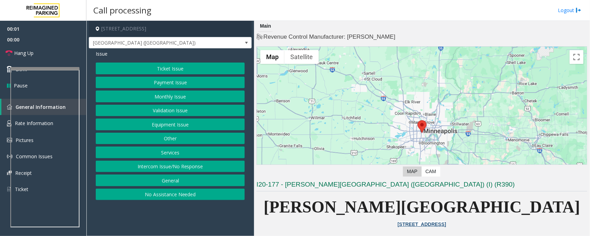
click at [170, 82] on button "Payment Issue" at bounding box center [170, 83] width 149 height 12
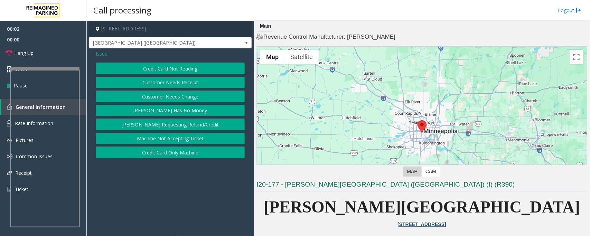
click at [169, 70] on button "Credit Card Not Reading" at bounding box center [170, 69] width 149 height 12
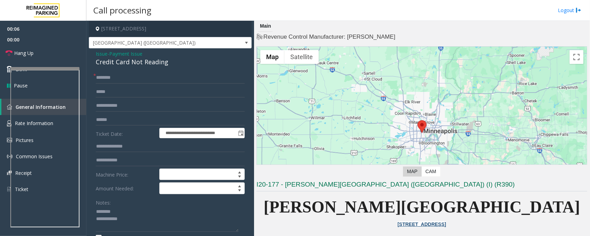
click at [118, 63] on div "Credit Card Not Reading" at bounding box center [170, 61] width 149 height 9
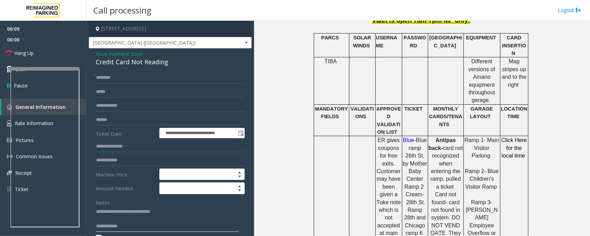
scroll to position [259, 0]
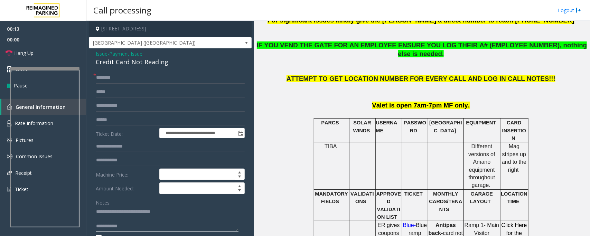
click at [108, 225] on textarea at bounding box center [167, 219] width 143 height 26
click at [108, 220] on textarea at bounding box center [167, 219] width 143 height 26
click at [109, 123] on input "text" at bounding box center [170, 120] width 149 height 12
click at [111, 122] on input "text" at bounding box center [170, 120] width 149 height 12
click at [122, 220] on textarea at bounding box center [167, 219] width 143 height 26
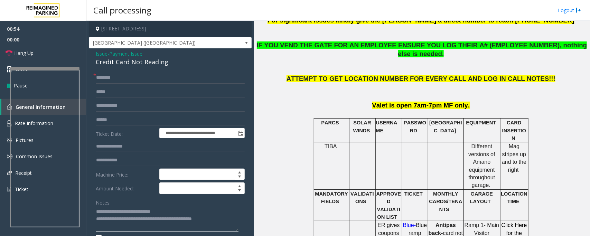
type textarea "**********"
click at [119, 123] on input "text" at bounding box center [170, 120] width 149 height 12
type input "*********"
click at [117, 73] on input "text" at bounding box center [170, 78] width 149 height 12
click at [157, 218] on textarea at bounding box center [167, 219] width 143 height 26
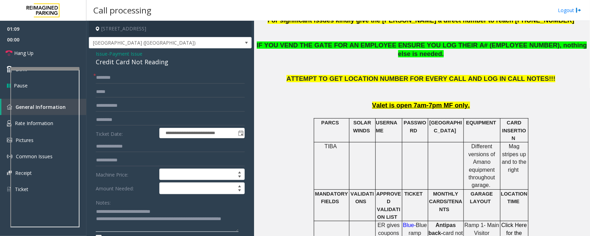
type textarea "**********"
click at [144, 80] on input "text" at bounding box center [170, 78] width 149 height 12
type input "*"
click at [100, 75] on input "*****" at bounding box center [170, 78] width 149 height 12
click at [109, 80] on input "*****" at bounding box center [170, 78] width 149 height 12
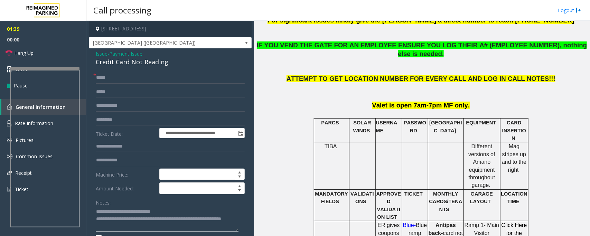
click at [194, 219] on textarea at bounding box center [167, 219] width 143 height 26
click at [108, 75] on input "*****" at bounding box center [170, 78] width 149 height 12
type input "******"
click at [196, 218] on textarea at bounding box center [167, 219] width 143 height 26
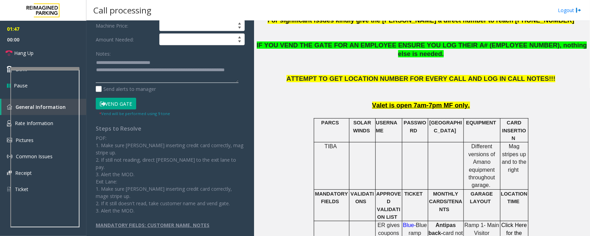
type textarea "**********"
click at [127, 104] on button "Vend Gate" at bounding box center [116, 104] width 40 height 12
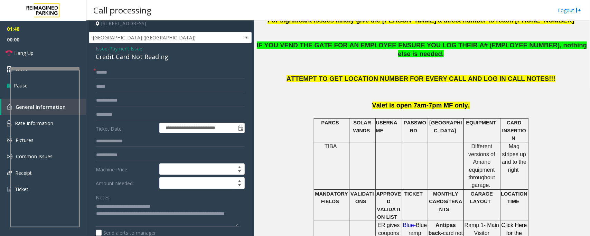
scroll to position [0, 0]
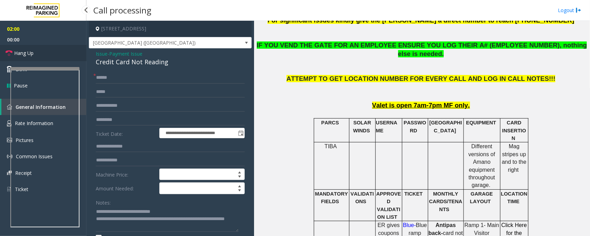
click at [44, 53] on link "Hang Up" at bounding box center [43, 53] width 86 height 16
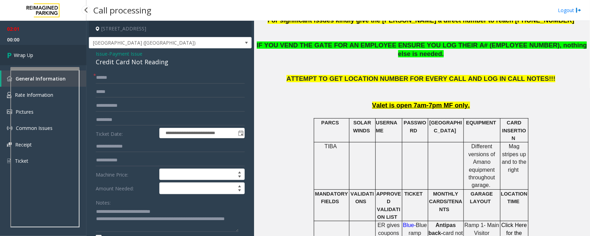
click at [44, 53] on link "Wrap Up" at bounding box center [43, 55] width 86 height 20
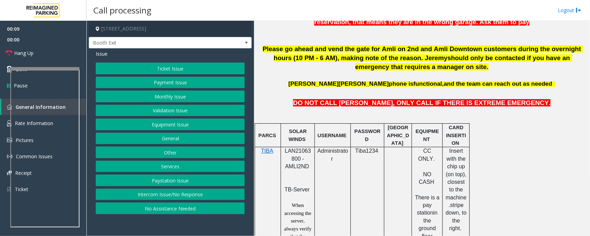
scroll to position [302, 0]
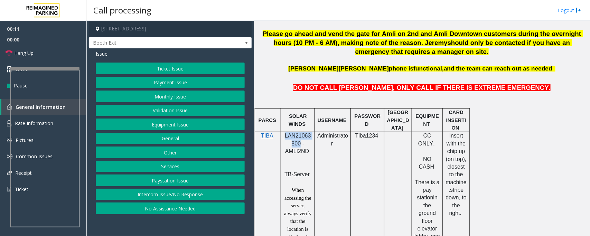
drag, startPoint x: 284, startPoint y: 137, endPoint x: 299, endPoint y: 144, distance: 17.0
click at [299, 144] on p "LAN21063800 - AMLI2ND" at bounding box center [297, 147] width 29 height 31
copy span "LAN21063800"
click at [180, 112] on button "Validation Issue" at bounding box center [170, 111] width 149 height 12
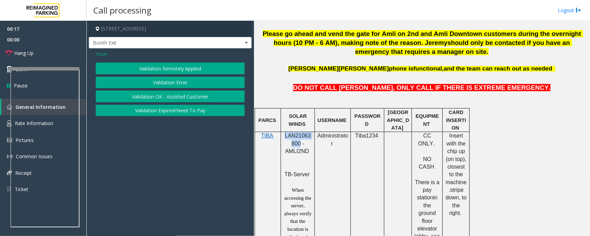
click at [181, 82] on button "Validation Error" at bounding box center [170, 83] width 149 height 12
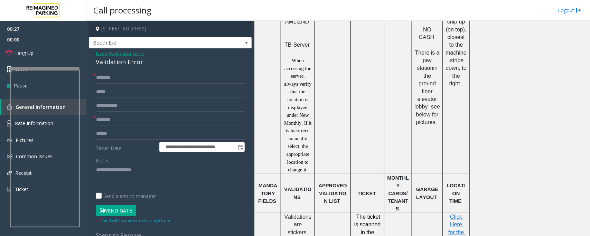
scroll to position [389, 0]
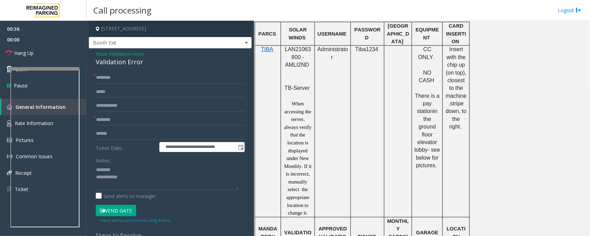
click at [119, 62] on div "Validation Error" at bounding box center [170, 61] width 149 height 9
type textarea "**********"
click at [111, 117] on input "text" at bounding box center [170, 120] width 149 height 12
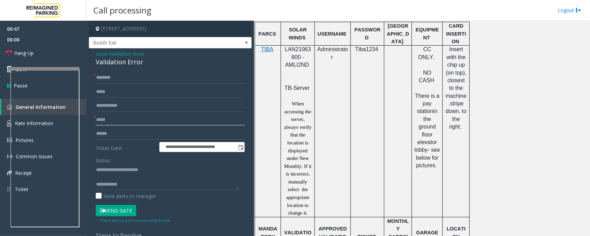
type input "****"
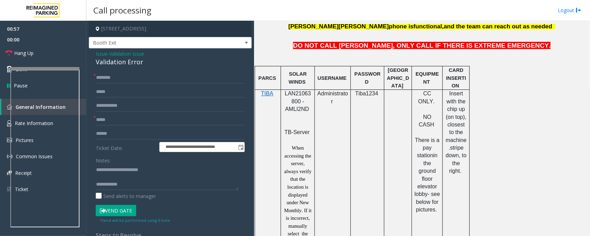
scroll to position [346, 0]
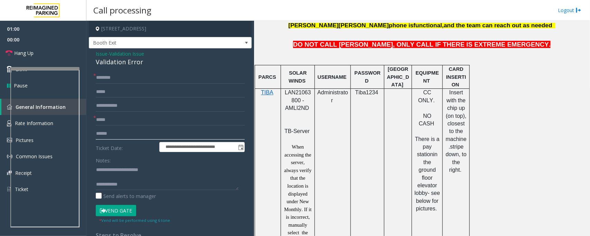
click at [111, 132] on input "text" at bounding box center [170, 134] width 149 height 12
click at [106, 136] on input "*******" at bounding box center [170, 134] width 149 height 12
type input "*******"
click at [134, 187] on textarea at bounding box center [167, 177] width 143 height 26
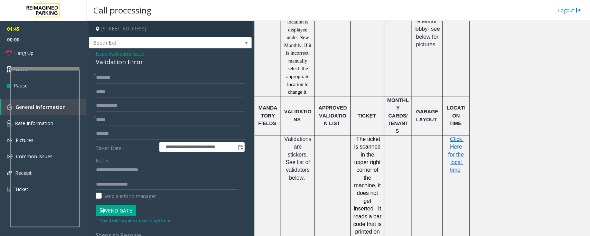
scroll to position [518, 0]
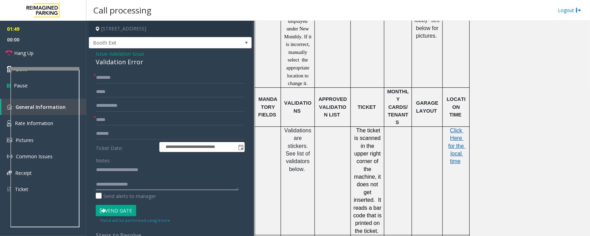
type textarea "**********"
click at [116, 76] on input "text" at bounding box center [170, 78] width 149 height 12
type input "******"
click at [460, 147] on span "Click Here for the local time" at bounding box center [456, 145] width 17 height 37
click at [121, 177] on textarea at bounding box center [167, 177] width 143 height 26
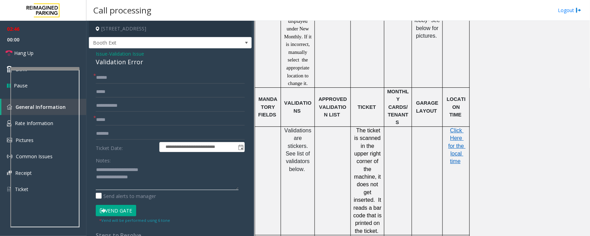
click at [141, 176] on textarea at bounding box center [167, 177] width 143 height 26
type textarea "**********"
click at [118, 53] on span "Validation Issue" at bounding box center [126, 53] width 35 height 7
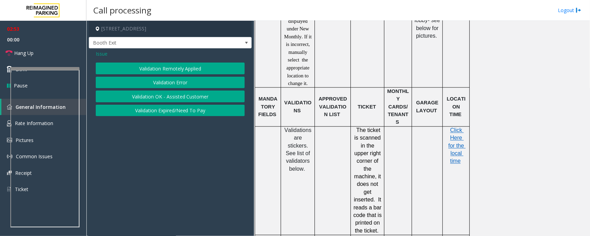
click at [152, 114] on button "Validation Expired/Need To Pay" at bounding box center [170, 111] width 149 height 12
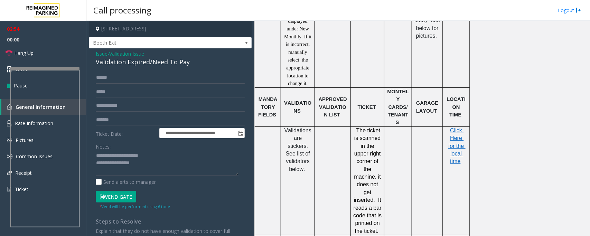
click at [117, 62] on div "Validation Expired/Need To Pay" at bounding box center [170, 61] width 149 height 9
copy div "Validation Expired/Need To Pay"
drag, startPoint x: 111, startPoint y: 155, endPoint x: 163, endPoint y: 152, distance: 52.9
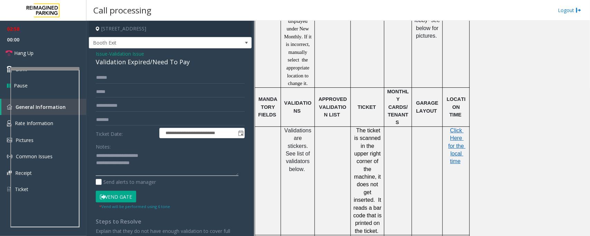
click at [163, 152] on textarea at bounding box center [167, 163] width 143 height 26
paste textarea "**********"
click at [157, 169] on textarea at bounding box center [167, 163] width 143 height 26
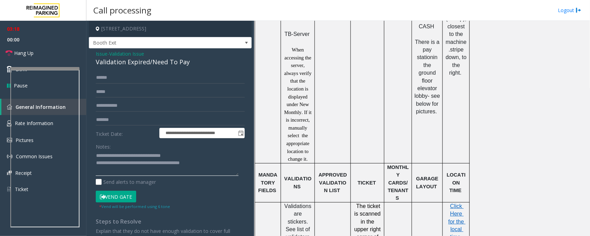
scroll to position [432, 0]
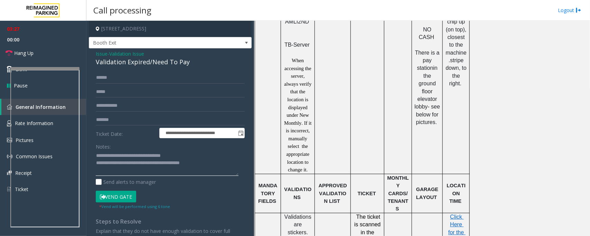
click at [222, 163] on textarea at bounding box center [167, 163] width 143 height 26
click at [53, 56] on link "Hang Up" at bounding box center [43, 53] width 86 height 16
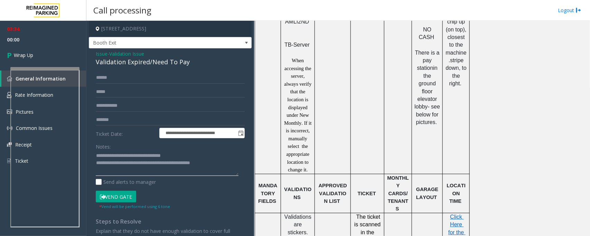
click at [226, 165] on textarea at bounding box center [167, 163] width 143 height 26
type textarea "**********"
click at [35, 58] on link "Wrap Up" at bounding box center [43, 55] width 86 height 20
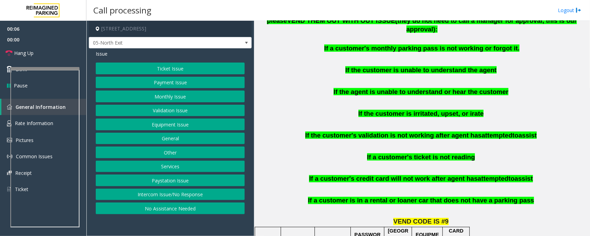
scroll to position [475, 0]
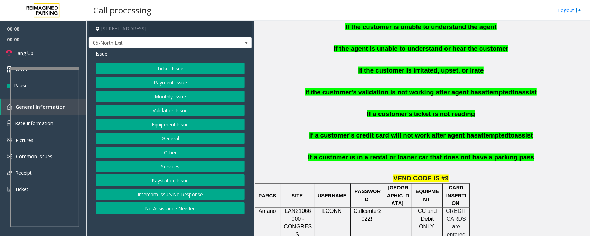
click at [156, 95] on button "Monthly Issue" at bounding box center [170, 97] width 149 height 12
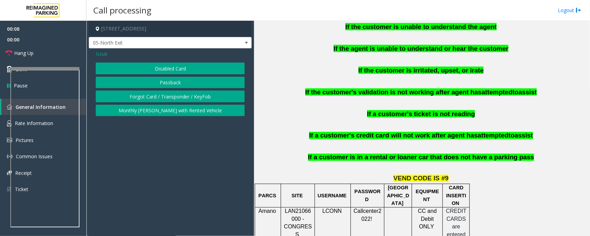
click at [167, 71] on button "Disabled Card" at bounding box center [170, 69] width 149 height 12
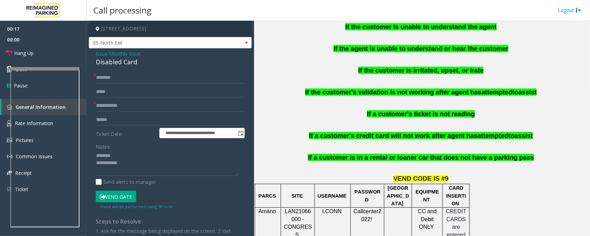
click at [108, 63] on div "Disabled Card" at bounding box center [170, 61] width 149 height 9
click at [139, 106] on input "text" at bounding box center [170, 106] width 149 height 12
click at [114, 164] on textarea at bounding box center [167, 163] width 143 height 26
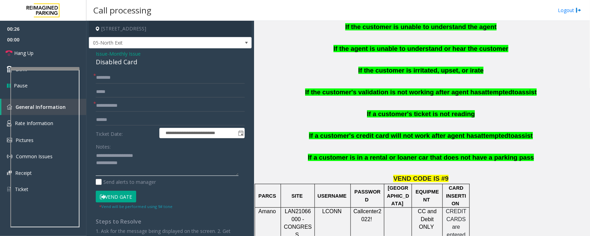
click at [142, 168] on textarea at bounding box center [167, 163] width 143 height 26
paste textarea "**********"
type textarea "**********"
click at [125, 102] on input "text" at bounding box center [170, 106] width 149 height 12
type input "********"
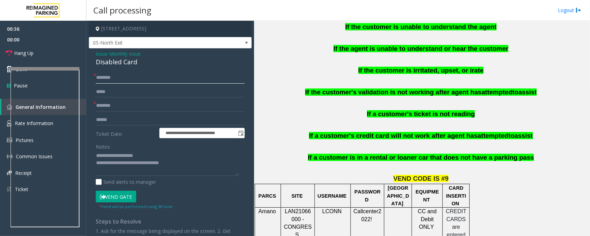
click at [123, 78] on input "text" at bounding box center [170, 78] width 149 height 12
drag, startPoint x: 284, startPoint y: 197, endPoint x: 298, endPoint y: 206, distance: 16.8
click at [298, 208] on p "LAN21066000 - CONGRESS" at bounding box center [297, 223] width 29 height 31
copy span "LAN21066000"
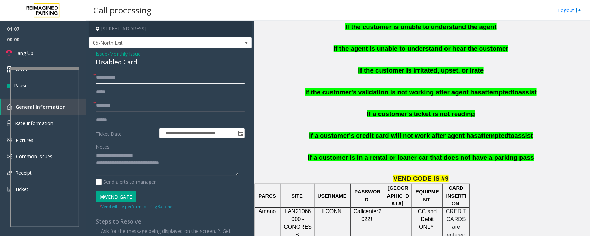
click at [134, 75] on input "**********" at bounding box center [170, 78] width 149 height 12
type input "**********"
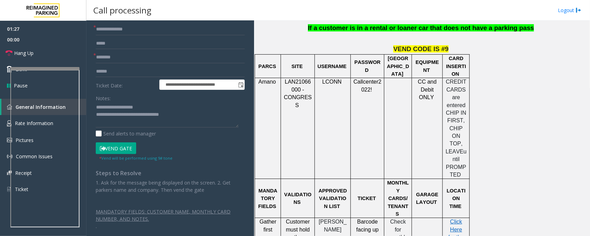
scroll to position [49, 0]
click at [118, 149] on button "Vend Gate" at bounding box center [116, 148] width 40 height 12
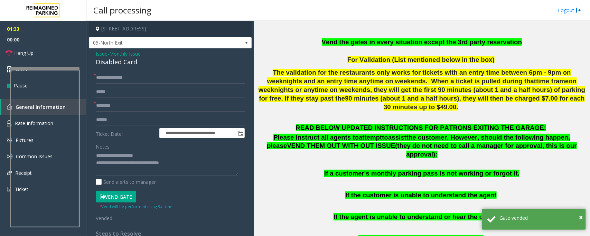
scroll to position [302, 0]
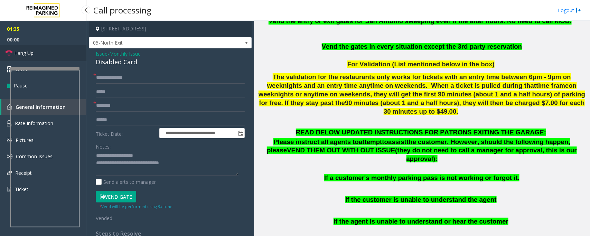
click at [44, 55] on link "Hang Up" at bounding box center [43, 53] width 86 height 16
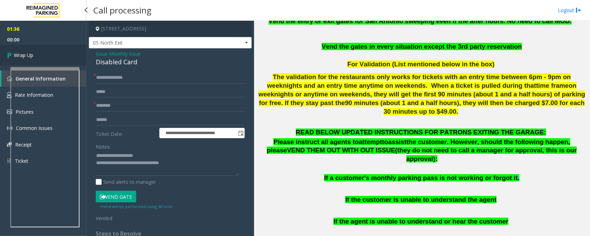
click at [44, 55] on link "Wrap Up" at bounding box center [43, 55] width 86 height 20
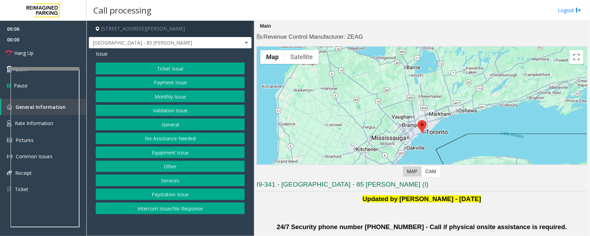
click at [182, 107] on button "Validation Issue" at bounding box center [170, 111] width 149 height 12
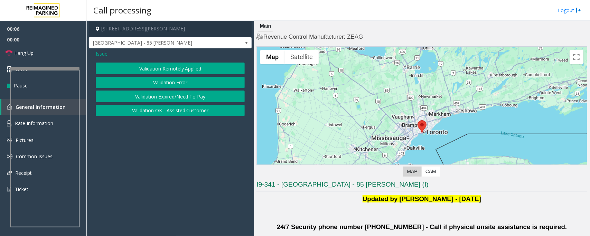
click at [190, 78] on button "Validation Error" at bounding box center [170, 83] width 149 height 12
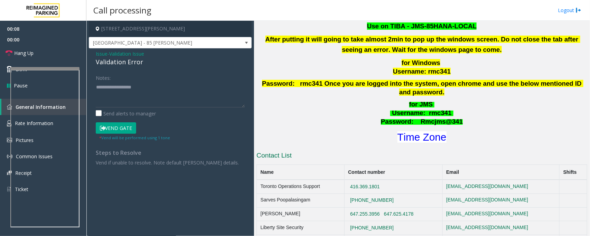
scroll to position [259, 0]
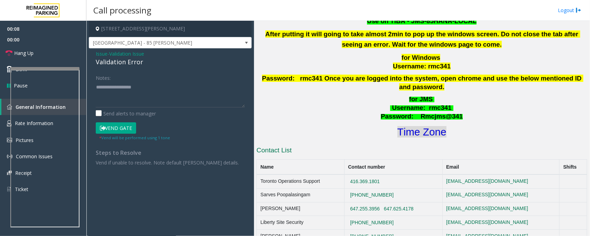
click at [429, 127] on font "Time Zone" at bounding box center [421, 131] width 49 height 11
click at [109, 98] on textarea at bounding box center [170, 95] width 149 height 26
paste textarea "**********"
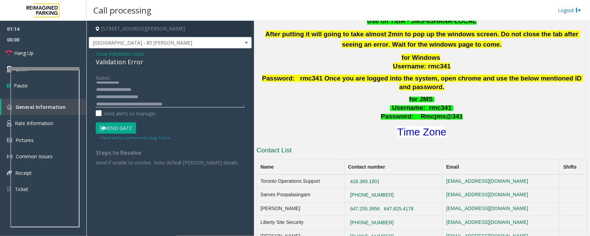
type textarea "**********"
click at [120, 130] on button "Vend Gate" at bounding box center [116, 128] width 40 height 12
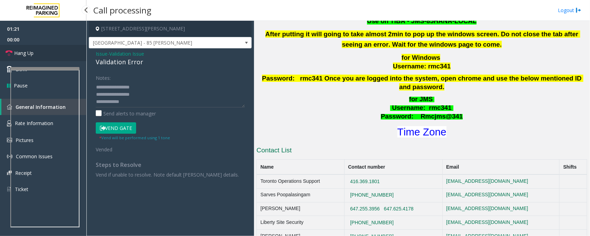
click at [44, 51] on link "Hang Up" at bounding box center [43, 53] width 86 height 16
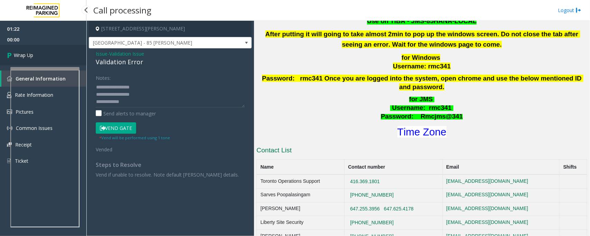
click at [44, 51] on link "Wrap Up" at bounding box center [43, 55] width 86 height 20
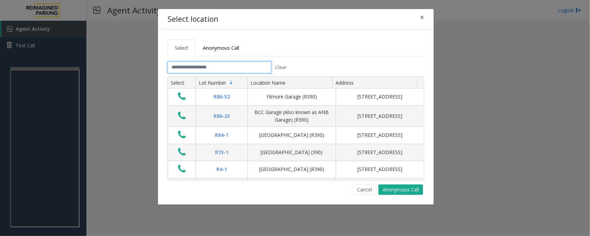
click at [239, 67] on input "text" at bounding box center [220, 68] width 104 height 12
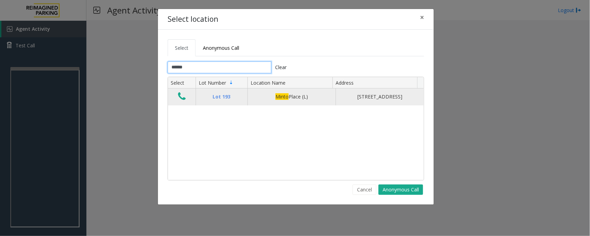
type input "*****"
click at [183, 102] on button "Data table" at bounding box center [182, 96] width 12 height 11
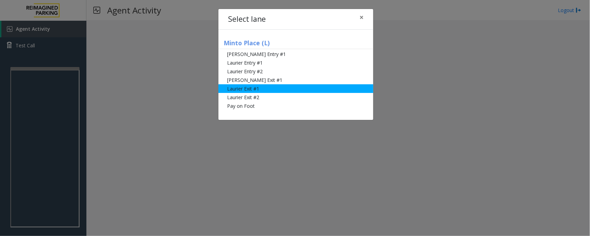
click at [235, 88] on li "Laurier Exit #1" at bounding box center [295, 88] width 155 height 9
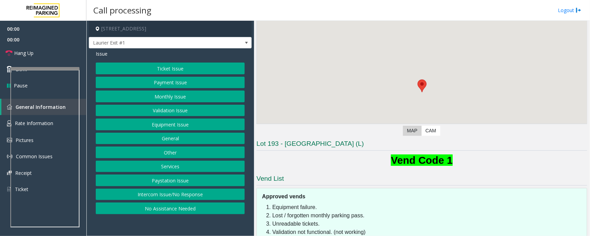
scroll to position [85, 0]
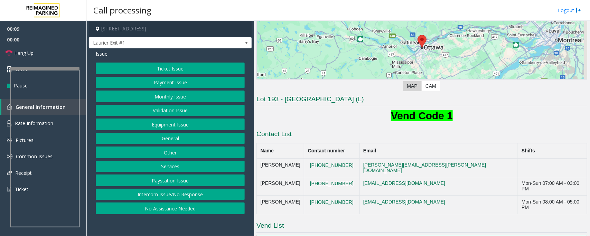
click at [200, 85] on button "Payment Issue" at bounding box center [170, 83] width 149 height 12
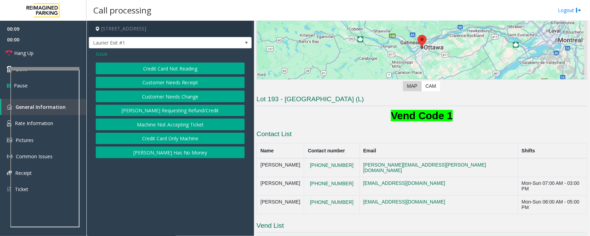
click at [192, 71] on button "Credit Card Not Reading" at bounding box center [170, 69] width 149 height 12
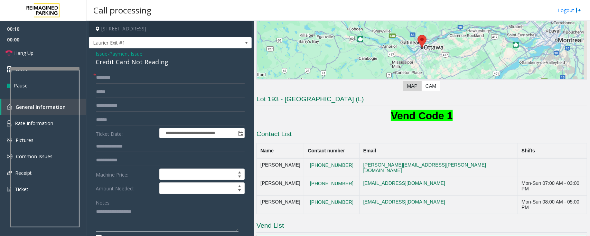
click at [117, 217] on textarea at bounding box center [167, 219] width 143 height 26
paste textarea "**********"
click at [127, 65] on div "Credit Card Not Reading" at bounding box center [170, 61] width 149 height 9
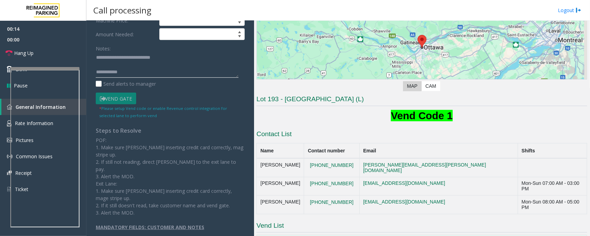
scroll to position [156, 0]
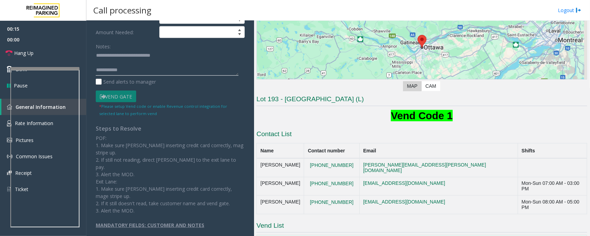
click at [104, 61] on textarea at bounding box center [167, 63] width 143 height 26
click at [124, 68] on textarea at bounding box center [167, 63] width 143 height 26
click at [144, 66] on textarea at bounding box center [167, 63] width 143 height 26
paste textarea "**********"
click at [125, 63] on textarea at bounding box center [167, 63] width 143 height 26
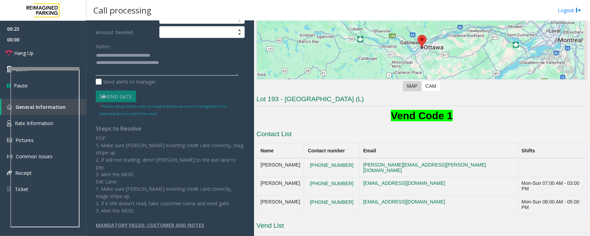
click at [123, 64] on textarea at bounding box center [167, 63] width 143 height 26
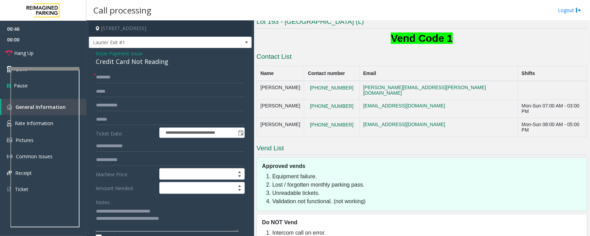
scroll to position [0, 0]
type textarea "**********"
click at [115, 120] on input "text" at bounding box center [170, 120] width 149 height 12
type input "*****"
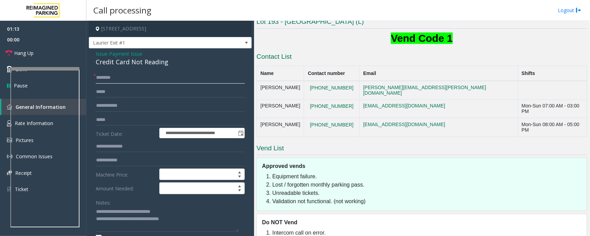
click at [112, 76] on input "text" at bounding box center [170, 78] width 149 height 12
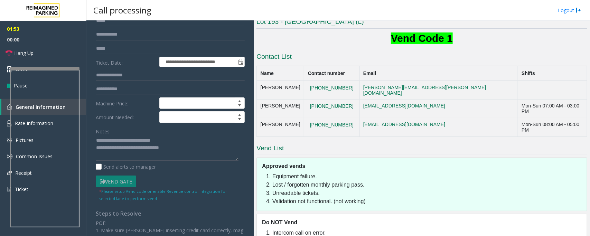
scroll to position [86, 0]
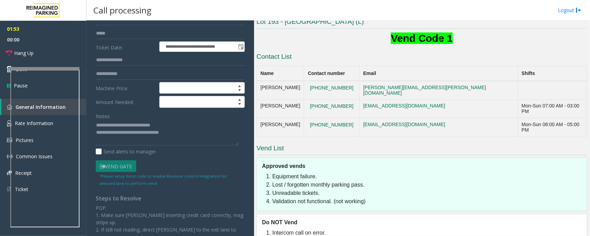
type input "*******"
click at [130, 142] on textarea at bounding box center [167, 133] width 143 height 26
click at [198, 141] on textarea at bounding box center [167, 133] width 143 height 26
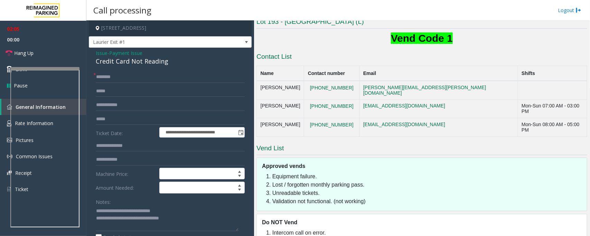
scroll to position [0, 0]
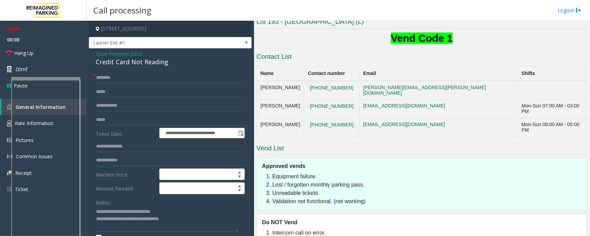
click at [40, 80] on div at bounding box center [45, 78] width 69 height 3
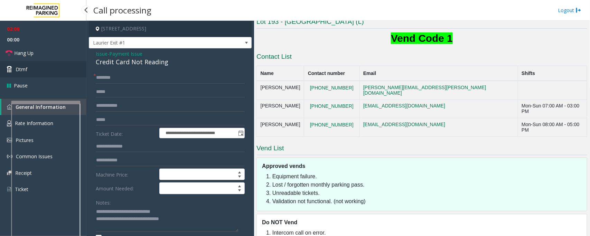
click at [31, 73] on link "Dtmf" at bounding box center [43, 69] width 86 height 16
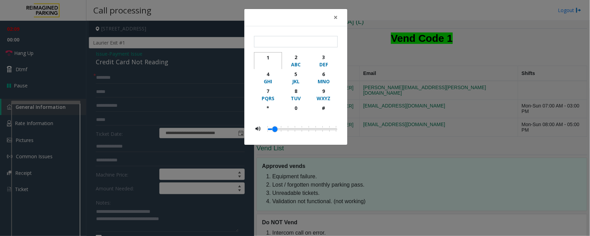
click at [272, 59] on div "1" at bounding box center [267, 57] width 19 height 7
type input "*"
click at [334, 18] on span "×" at bounding box center [335, 17] width 4 height 10
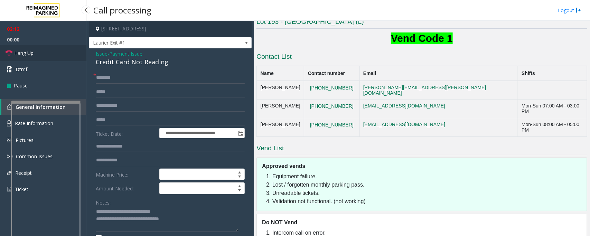
click at [41, 51] on link "Hang Up" at bounding box center [43, 53] width 86 height 16
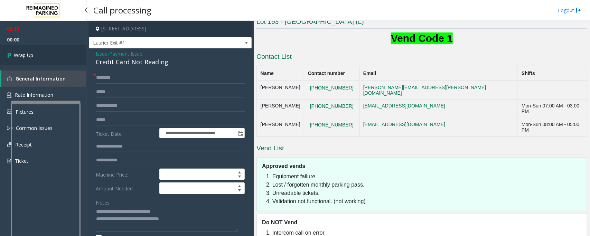
click at [41, 51] on link "Wrap Up" at bounding box center [43, 55] width 86 height 20
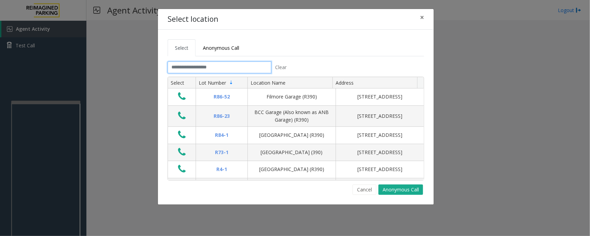
click at [225, 68] on input "text" at bounding box center [220, 68] width 104 height 12
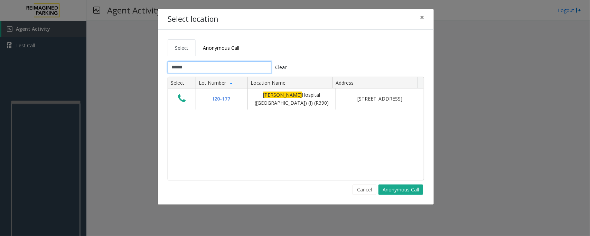
type input "******"
click at [424, 17] on span "×" at bounding box center [422, 17] width 4 height 10
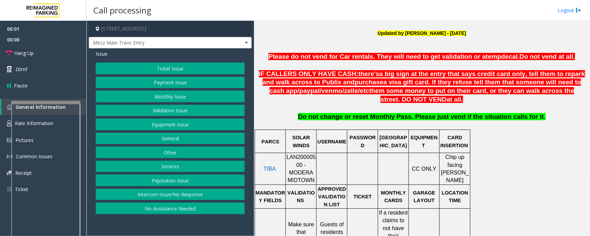
scroll to position [216, 0]
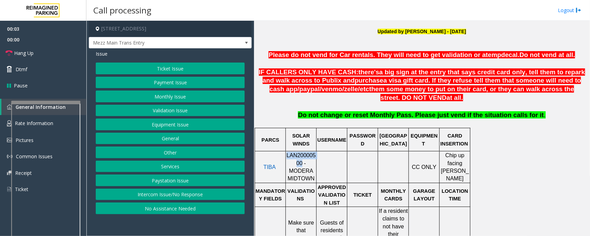
drag, startPoint x: 287, startPoint y: 160, endPoint x: 291, endPoint y: 165, distance: 6.0
click at [291, 165] on span "LAN20000500 - MODERA MIDTOWN" at bounding box center [300, 166] width 29 height 29
copy span "LAN20000500"
click at [168, 194] on button "Intercom Issue/No Response" at bounding box center [170, 195] width 149 height 12
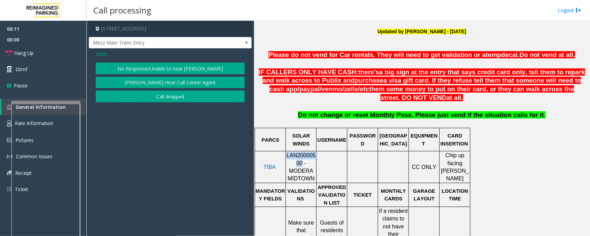
click at [150, 64] on button "No Response/Unable to hear [PERSON_NAME]" at bounding box center [170, 69] width 149 height 12
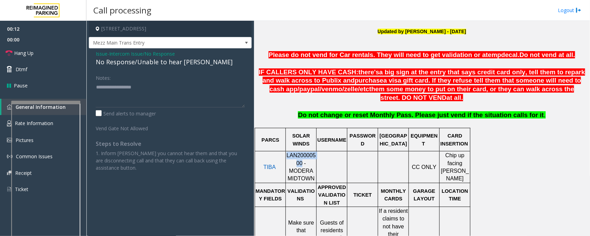
click at [151, 65] on div "No Response/Unable to hear [PERSON_NAME]" at bounding box center [170, 61] width 149 height 9
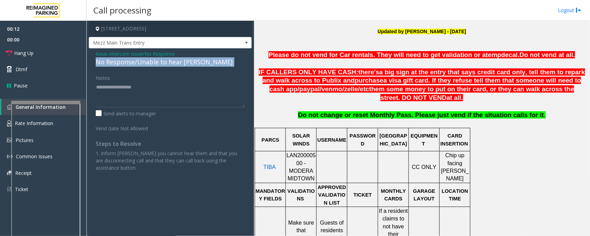
click at [151, 65] on div "No Response/Unable to hear [PERSON_NAME]" at bounding box center [170, 61] width 149 height 9
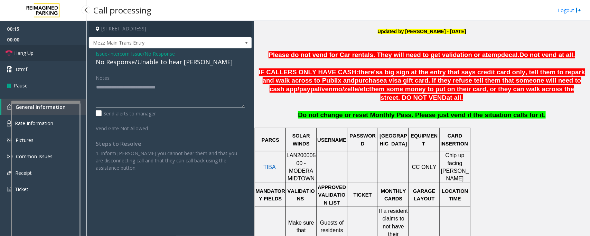
type textarea "**********"
click at [56, 52] on link "Hang Up" at bounding box center [43, 53] width 86 height 16
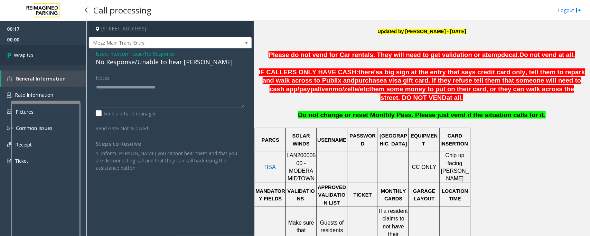
click at [56, 52] on link "Wrap Up" at bounding box center [43, 55] width 86 height 20
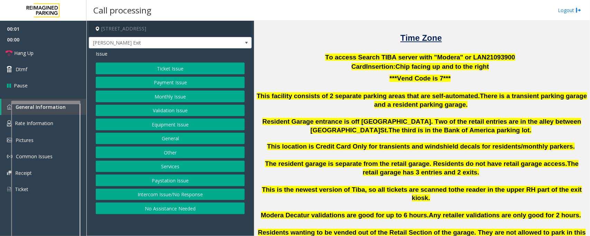
scroll to position [216, 0]
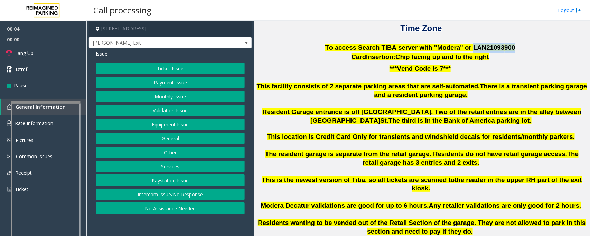
drag, startPoint x: 462, startPoint y: 46, endPoint x: 499, endPoint y: 46, distance: 37.3
click at [499, 46] on p "To access Search TIBA server with "Modera" or LAN21093 900" at bounding box center [421, 47] width 331 height 9
copy span "LAN21093 900"
click at [39, 137] on div at bounding box center [46, 137] width 69 height 3
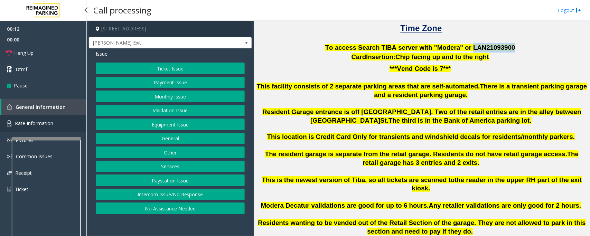
click at [44, 125] on span "Rate Information" at bounding box center [34, 123] width 38 height 7
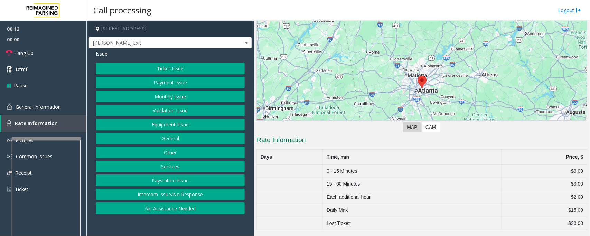
scroll to position [36, 0]
click at [177, 72] on button "Ticket Issue" at bounding box center [170, 69] width 149 height 12
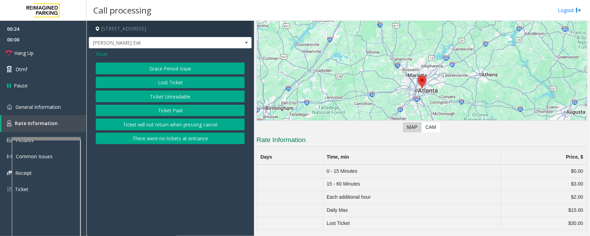
click at [174, 68] on button "Grace Period Issue" at bounding box center [170, 69] width 149 height 12
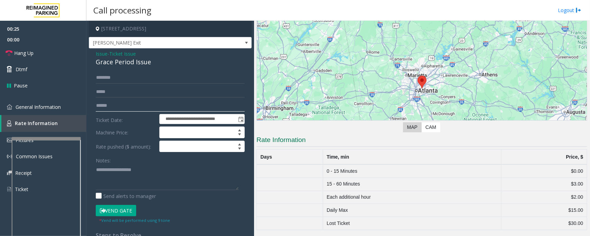
click at [137, 107] on input "text" at bounding box center [170, 106] width 149 height 12
click at [109, 107] on input "**" at bounding box center [170, 106] width 149 height 12
type input "*******"
drag, startPoint x: 41, startPoint y: 107, endPoint x: 45, endPoint y: 108, distance: 4.2
click at [41, 107] on span "General Information" at bounding box center [38, 107] width 45 height 7
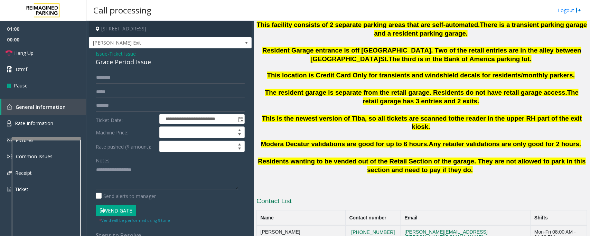
scroll to position [266, 0]
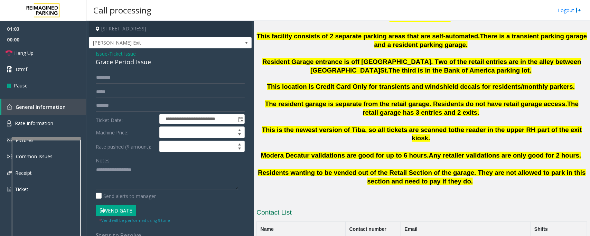
drag, startPoint x: 196, startPoint y: 29, endPoint x: 158, endPoint y: 27, distance: 38.4
click at [158, 27] on h4 "[STREET_ADDRESS]" at bounding box center [170, 29] width 163 height 16
copy h4 "Decatur, GA"
click at [121, 172] on textarea at bounding box center [167, 177] width 143 height 26
click at [108, 81] on input "text" at bounding box center [170, 78] width 149 height 12
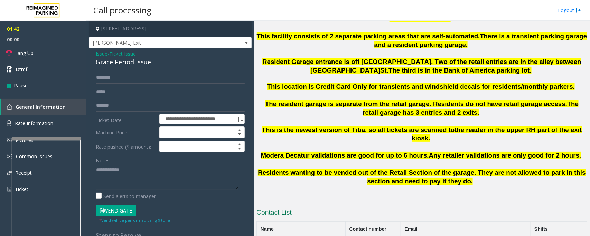
click at [114, 60] on div "Grace Period Issue" at bounding box center [170, 61] width 149 height 9
copy div "Grace Period Issue"
click at [96, 180] on textarea at bounding box center [167, 177] width 143 height 26
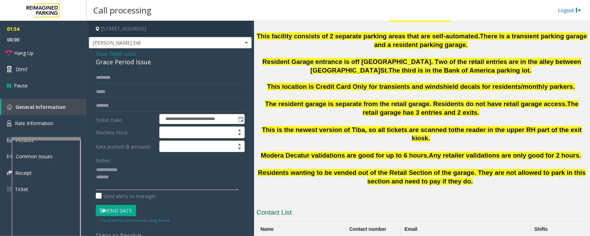
paste textarea "**********"
click at [97, 184] on textarea at bounding box center [167, 177] width 143 height 26
click at [130, 211] on button "Vend Gate" at bounding box center [116, 211] width 40 height 12
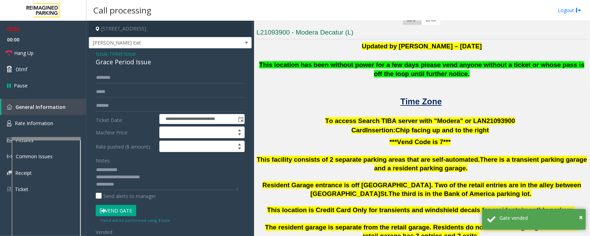
scroll to position [136, 0]
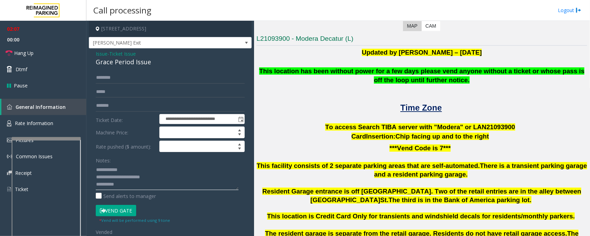
click at [131, 184] on textarea at bounding box center [167, 177] width 143 height 26
click at [136, 188] on textarea at bounding box center [167, 177] width 143 height 26
paste textarea "**********"
click at [129, 172] on textarea at bounding box center [167, 177] width 143 height 26
click at [109, 170] on textarea at bounding box center [167, 177] width 143 height 26
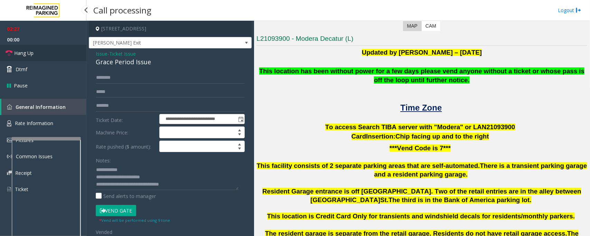
click at [25, 54] on span "Hang Up" at bounding box center [23, 52] width 19 height 7
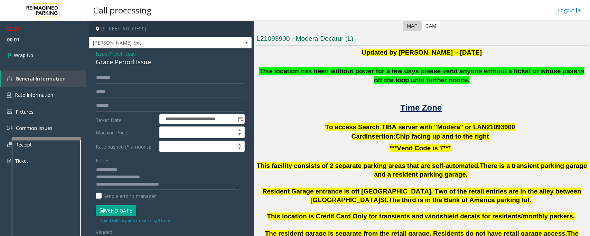
click at [110, 170] on textarea at bounding box center [167, 177] width 143 height 26
type textarea "**********"
click at [44, 50] on link "Wrap Up" at bounding box center [43, 55] width 86 height 20
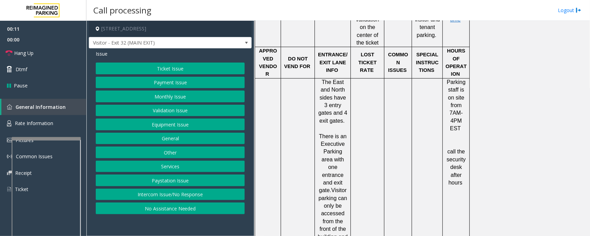
scroll to position [864, 0]
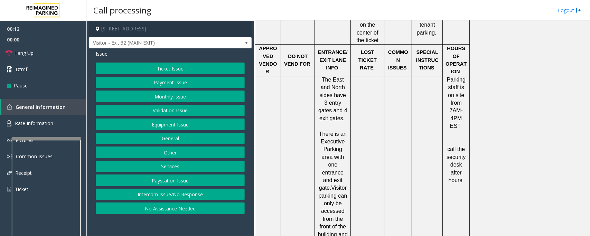
click at [190, 130] on button "Equipment Issue" at bounding box center [170, 125] width 149 height 12
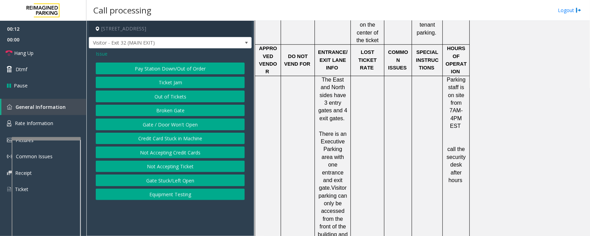
click at [180, 125] on button "Gate / Door Won't Open" at bounding box center [170, 125] width 149 height 12
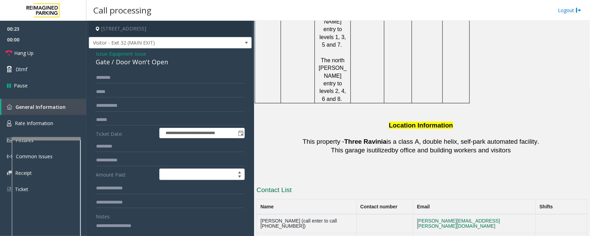
scroll to position [1209, 0]
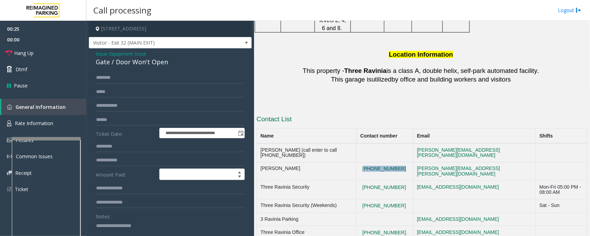
drag, startPoint x: 408, startPoint y: 79, endPoint x: 372, endPoint y: 78, distance: 35.3
click at [372, 162] on td "(404)901-1316" at bounding box center [385, 171] width 57 height 19
copy button "(404)901-1316"
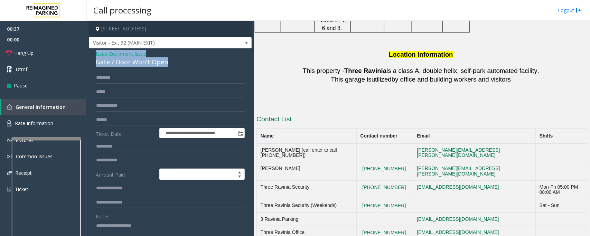
drag, startPoint x: 168, startPoint y: 62, endPoint x: 94, endPoint y: 56, distance: 74.5
click at [94, 56] on div "**********" at bounding box center [170, 208] width 163 height 321
click at [162, 228] on textarea at bounding box center [167, 233] width 143 height 26
click at [163, 233] on textarea at bounding box center [167, 233] width 143 height 26
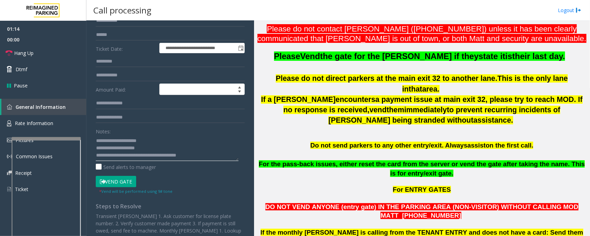
scroll to position [86, 0]
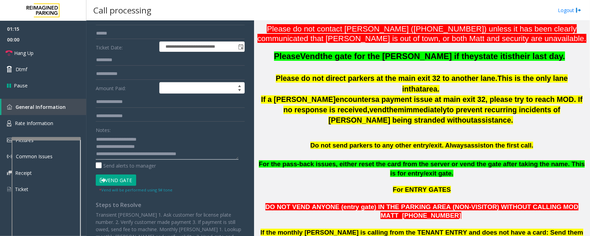
click at [218, 152] on textarea at bounding box center [167, 147] width 143 height 26
click at [210, 154] on textarea at bounding box center [167, 147] width 143 height 26
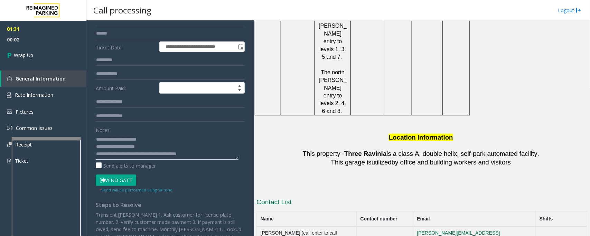
scroll to position [1209, 0]
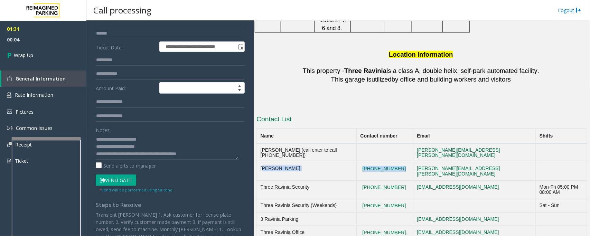
drag, startPoint x: 410, startPoint y: 77, endPoint x: 257, endPoint y: 82, distance: 152.4
click at [257, 162] on tr "Matt Raway (404)901-1316 matt.raway@reimaginedparking.com" at bounding box center [422, 171] width 330 height 19
copy tr "Matt Raway (404)901-1316"
click at [211, 154] on textarea at bounding box center [167, 147] width 143 height 26
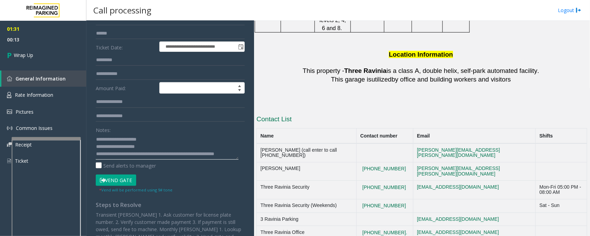
paste textarea "**********"
type textarea "**********"
click at [55, 55] on link "Wrap Up" at bounding box center [43, 55] width 86 height 20
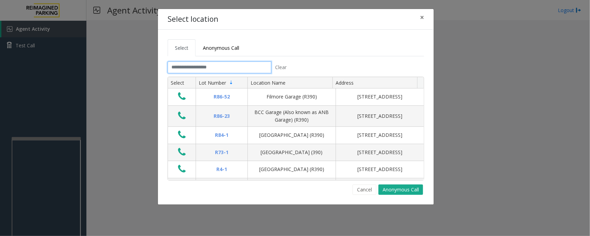
click at [209, 63] on input "text" at bounding box center [220, 68] width 104 height 12
click at [233, 69] on input "text" at bounding box center [220, 68] width 104 height 12
click at [238, 65] on input "text" at bounding box center [220, 68] width 104 height 12
click at [420, 16] on span "×" at bounding box center [422, 17] width 4 height 10
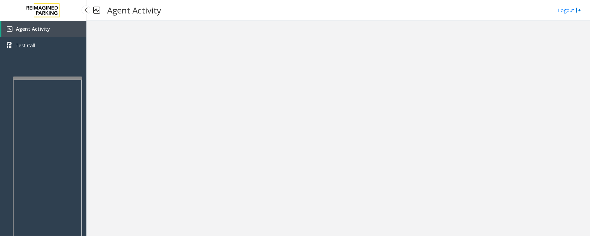
click at [56, 74] on app-root "Agent Activity Test Call × Close Powered by Umojo © 2025 Agent Activity Logout ×" at bounding box center [295, 118] width 590 height 236
click at [151, 103] on div at bounding box center [337, 128] width 503 height 215
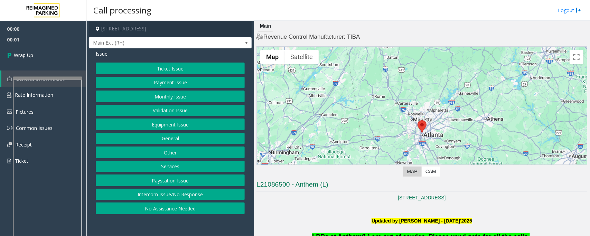
click at [165, 196] on button "Intercom Issue/No Response" at bounding box center [170, 195] width 149 height 12
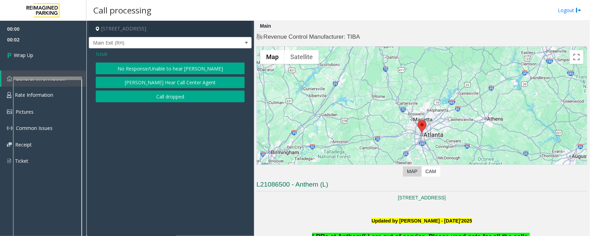
click at [142, 94] on button "Call dropped" at bounding box center [170, 97] width 149 height 12
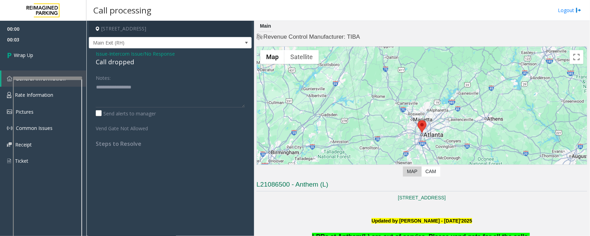
click at [110, 63] on div "Call dropped" at bounding box center [170, 61] width 149 height 9
click at [119, 64] on div "Call dropped" at bounding box center [170, 61] width 149 height 9
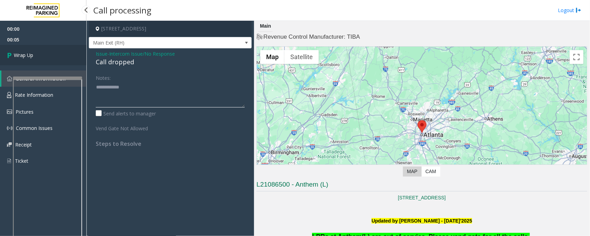
type textarea "**********"
click at [39, 55] on link "Wrap Up" at bounding box center [43, 55] width 86 height 20
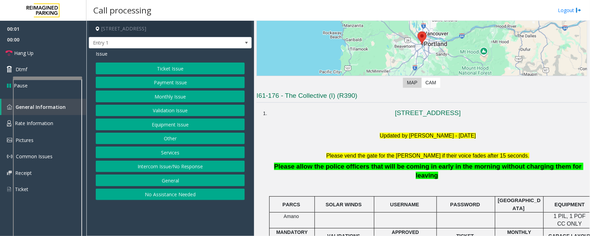
scroll to position [173, 0]
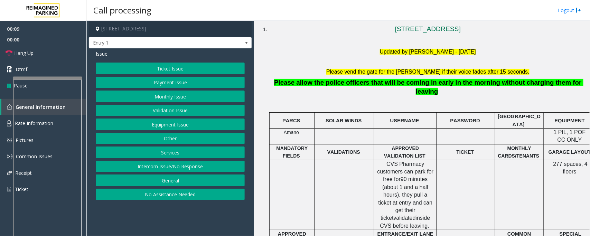
click at [158, 169] on button "Intercom Issue/No Response" at bounding box center [170, 167] width 149 height 12
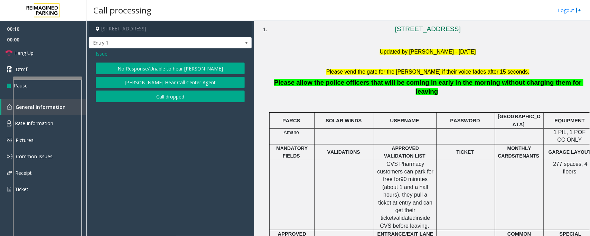
click at [157, 69] on button "No Response/Unable to hear [PERSON_NAME]" at bounding box center [170, 69] width 149 height 12
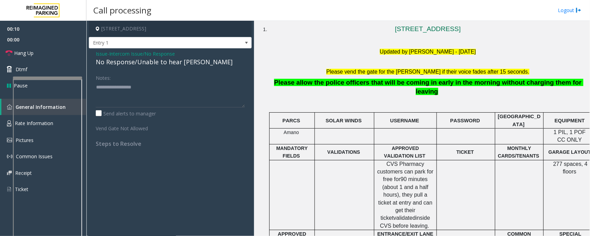
click at [148, 63] on div "No Response/Unable to hear [PERSON_NAME]" at bounding box center [170, 61] width 149 height 9
type textarea "**********"
click at [56, 54] on link "Hang Up" at bounding box center [43, 53] width 86 height 16
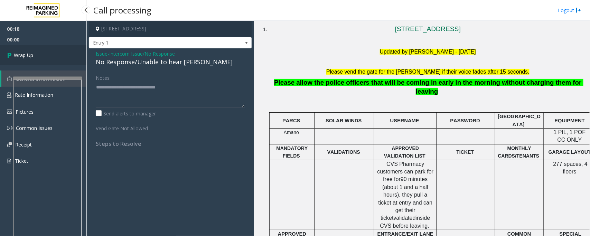
click at [56, 54] on link "Wrap Up" at bounding box center [43, 55] width 86 height 20
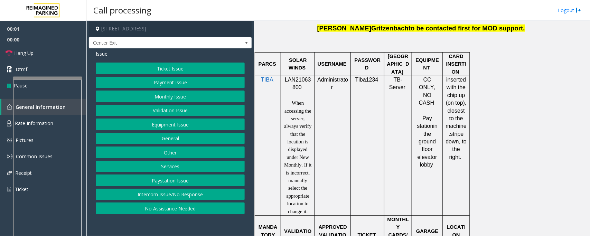
scroll to position [432, 0]
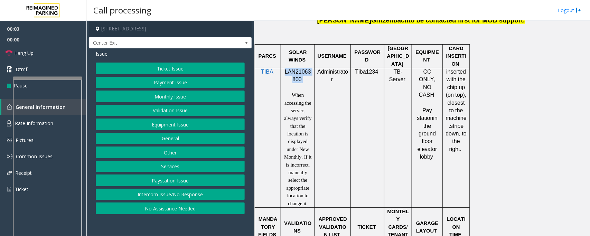
drag, startPoint x: 285, startPoint y: 71, endPoint x: 303, endPoint y: 84, distance: 21.8
click at [303, 84] on p "LAN21063800" at bounding box center [297, 76] width 29 height 16
copy p "LAN21063800"
click at [163, 71] on button "Ticket Issue" at bounding box center [170, 69] width 149 height 12
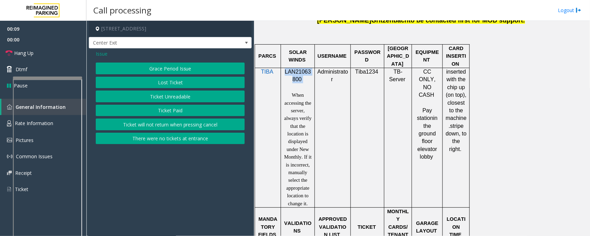
click at [167, 113] on button "Ticket Paid" at bounding box center [170, 111] width 149 height 12
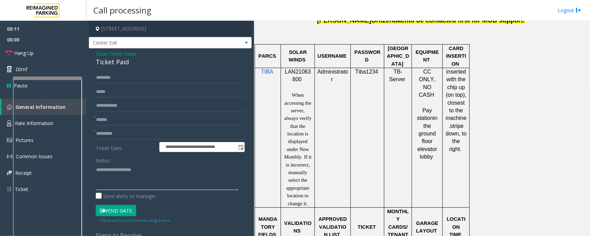
click at [121, 179] on textarea at bounding box center [167, 177] width 143 height 26
click at [118, 166] on textarea at bounding box center [167, 177] width 143 height 26
click at [116, 167] on textarea at bounding box center [167, 177] width 143 height 26
click at [107, 61] on div "Ticket Paid" at bounding box center [170, 61] width 149 height 9
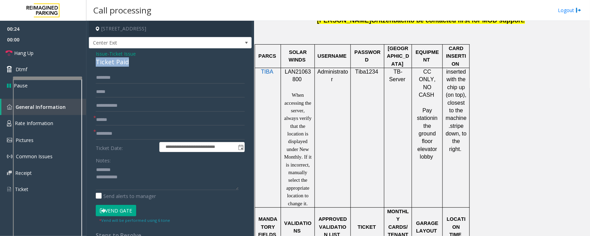
click at [107, 61] on div "Ticket Paid" at bounding box center [170, 61] width 149 height 9
click at [131, 177] on textarea at bounding box center [167, 177] width 143 height 26
drag, startPoint x: 28, startPoint y: 54, endPoint x: 42, endPoint y: 57, distance: 15.0
click at [28, 54] on span "Hang Up" at bounding box center [23, 52] width 19 height 7
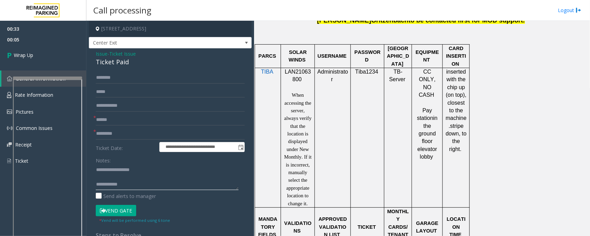
click at [151, 186] on textarea at bounding box center [167, 177] width 143 height 26
paste textarea "**********"
type textarea "**********"
click at [116, 121] on input "text" at bounding box center [170, 120] width 149 height 12
type input "**"
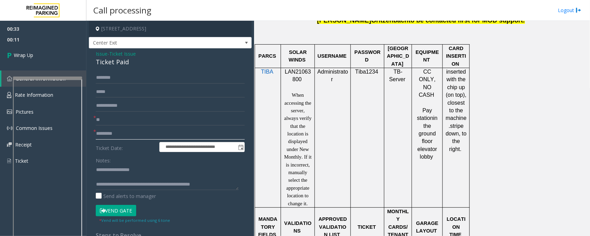
click at [117, 135] on input "text" at bounding box center [170, 134] width 149 height 12
type input "**"
click at [34, 55] on link "Wrap Up" at bounding box center [43, 55] width 86 height 20
